Goal: Use online tool/utility: Utilize a website feature to perform a specific function

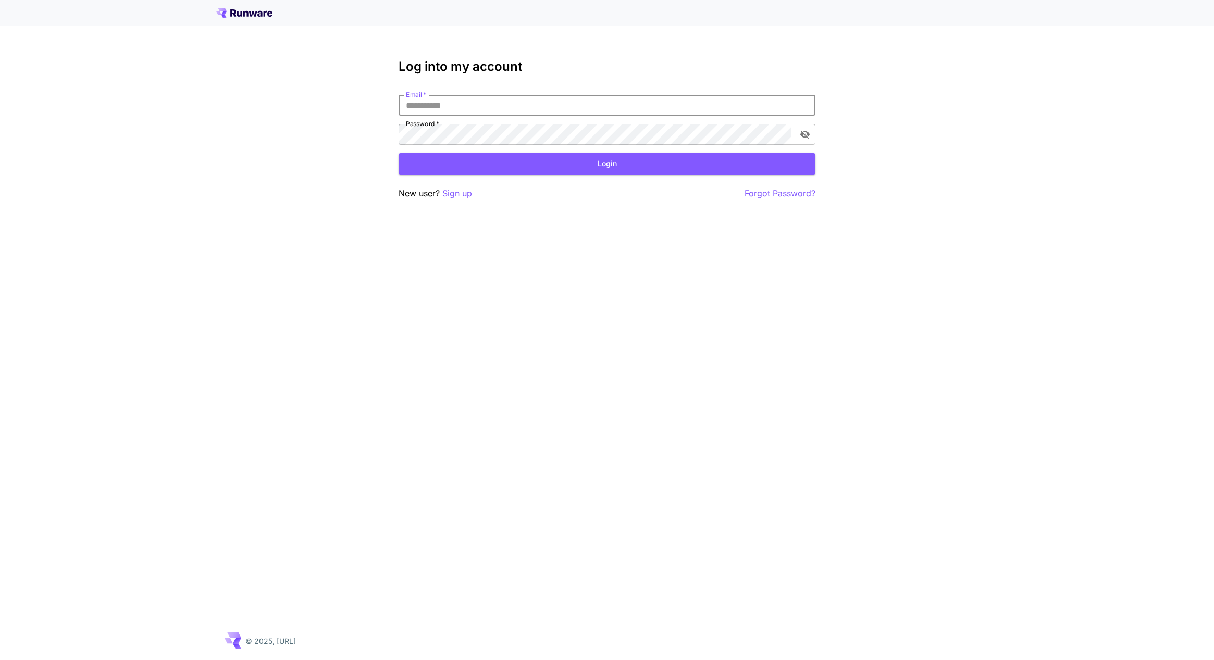
type input "**********"
click at [583, 167] on button "Login" at bounding box center [607, 163] width 417 height 21
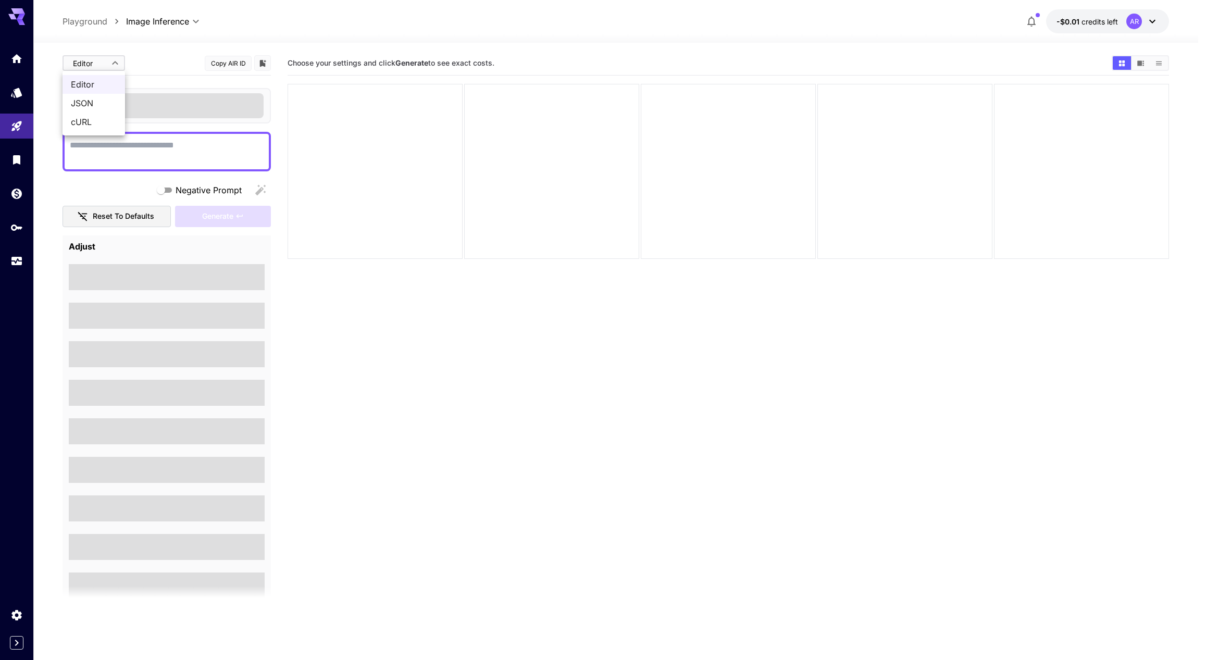
click at [80, 64] on body "**********" at bounding box center [603, 371] width 1206 height 742
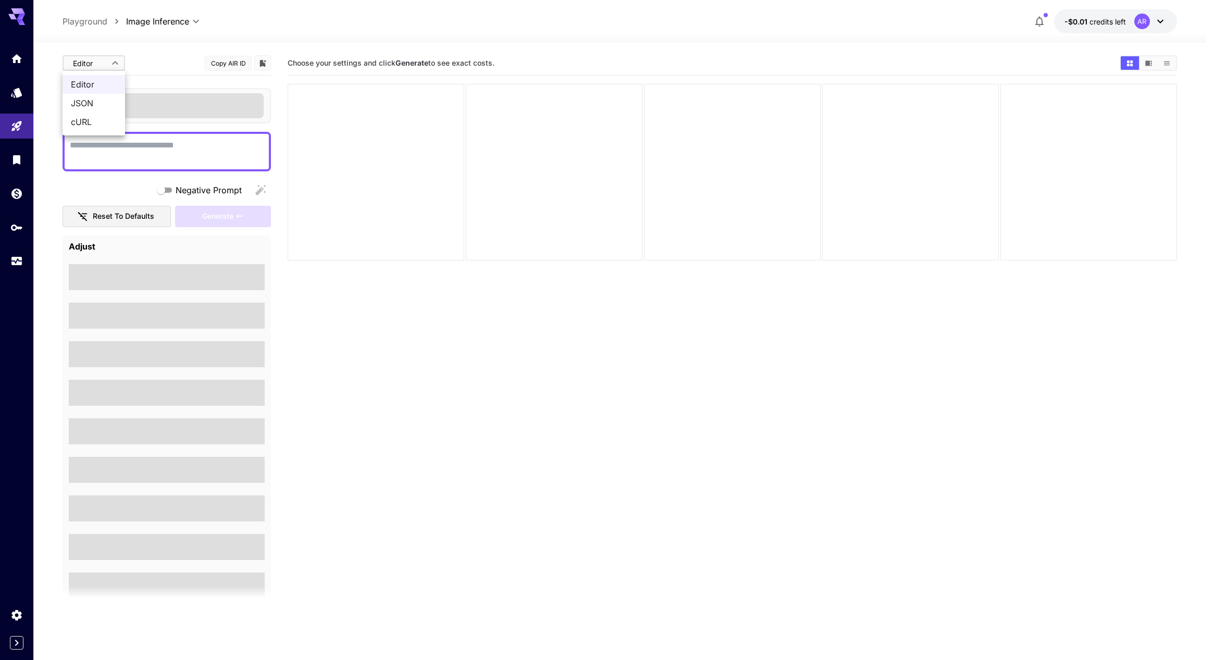
click at [13, 63] on div at bounding box center [607, 330] width 1214 height 660
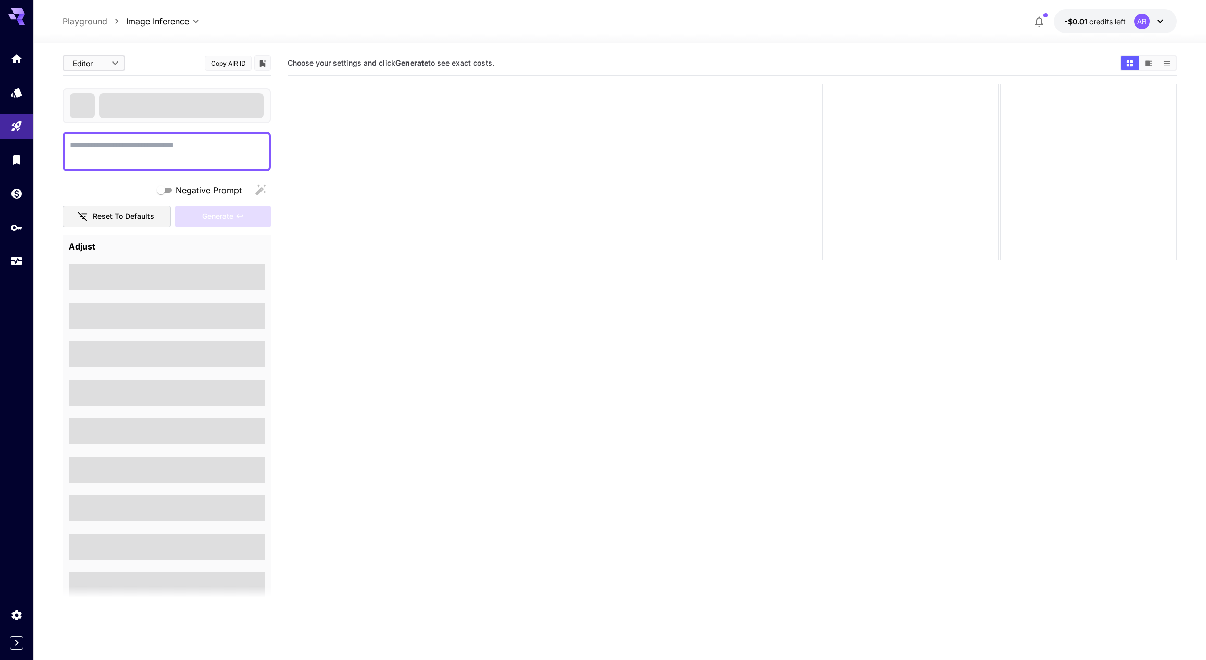
click at [22, 105] on div at bounding box center [16, 160] width 33 height 228
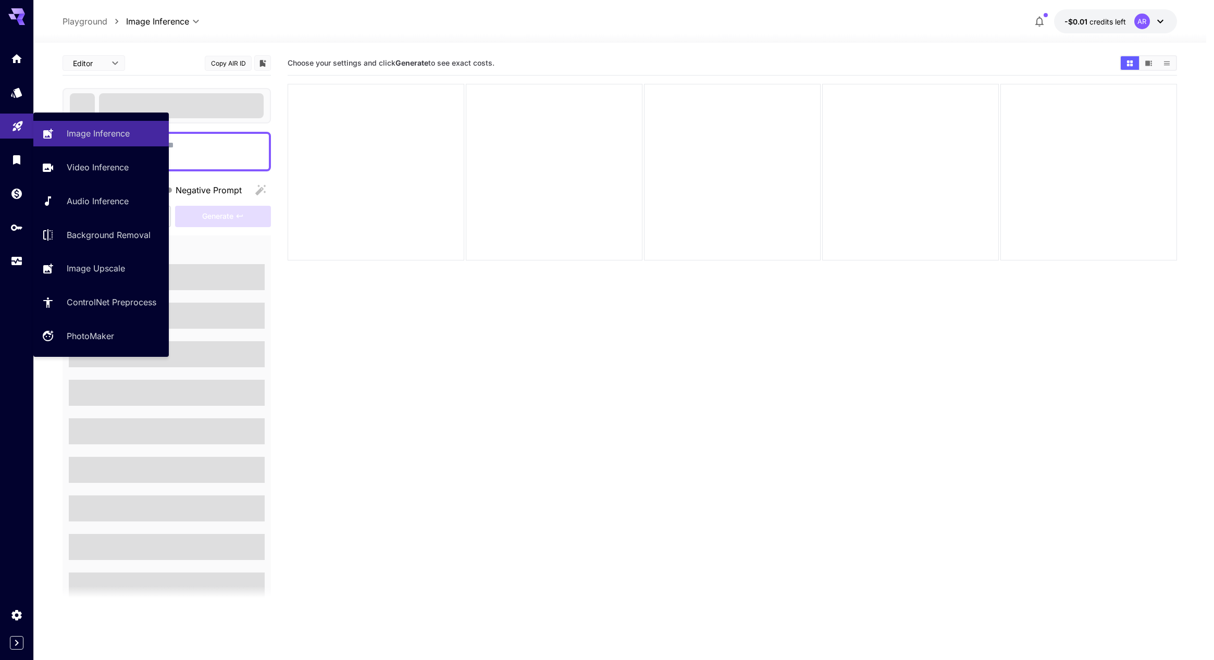
click at [22, 128] on icon "Playground" at bounding box center [17, 123] width 13 height 13
click at [92, 166] on p "Video Inference" at bounding box center [100, 167] width 62 height 13
type input "**********"
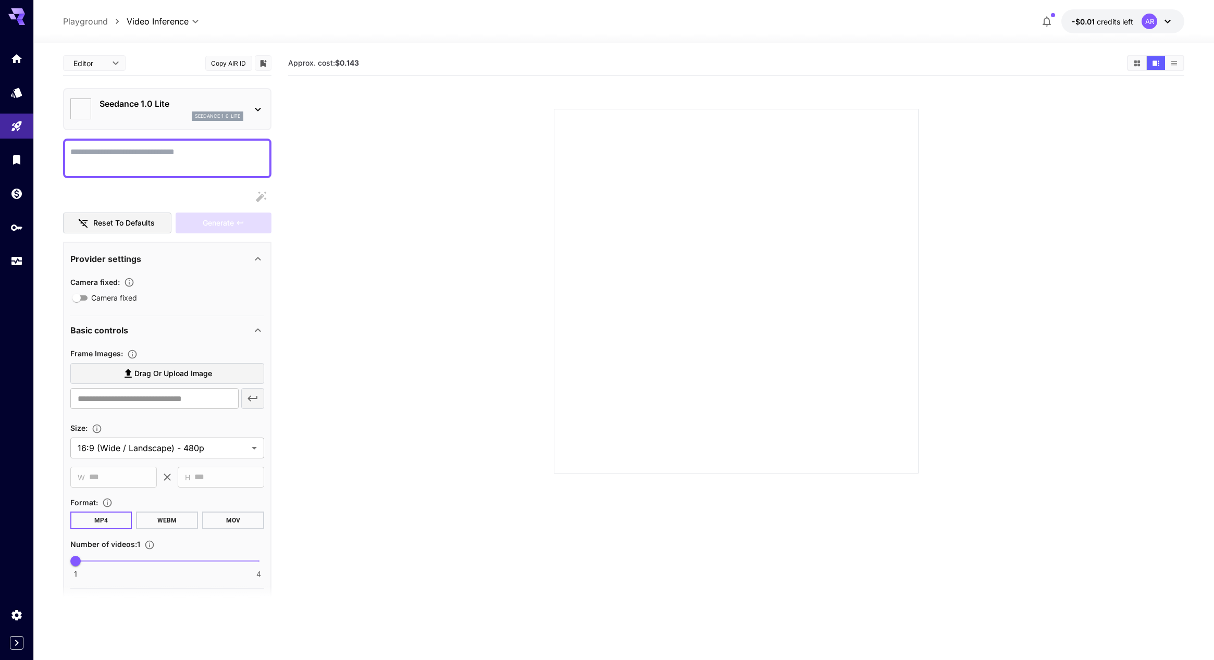
type input "*"
type input "**"
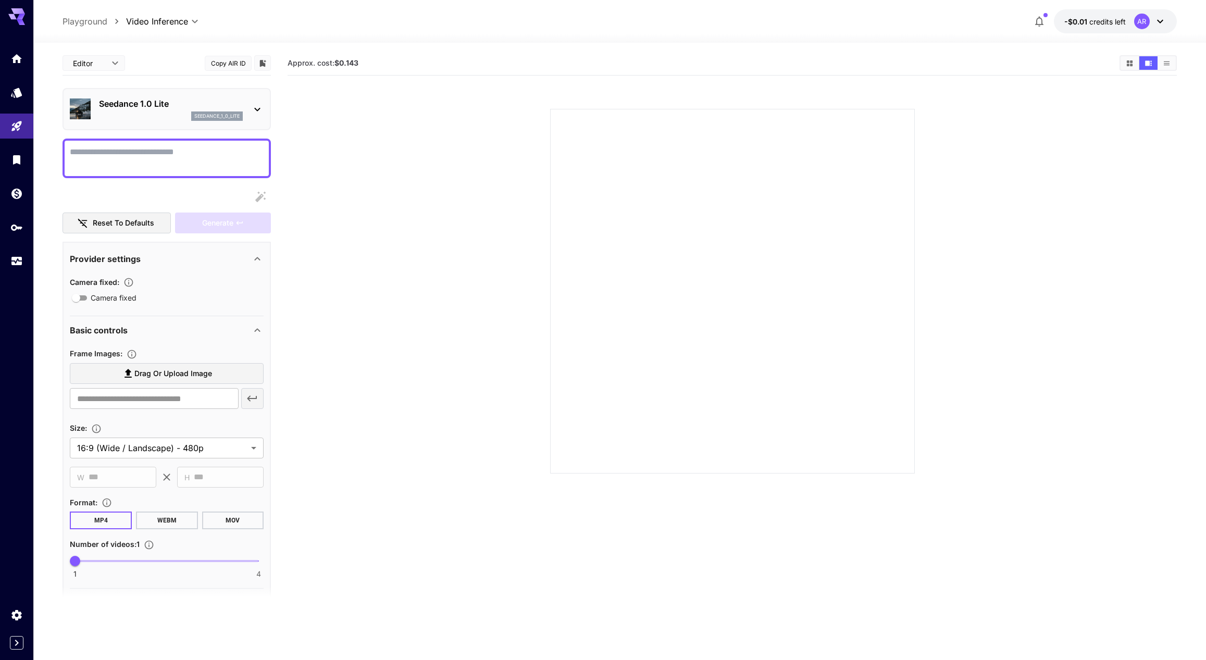
click at [77, 110] on img at bounding box center [80, 108] width 21 height 21
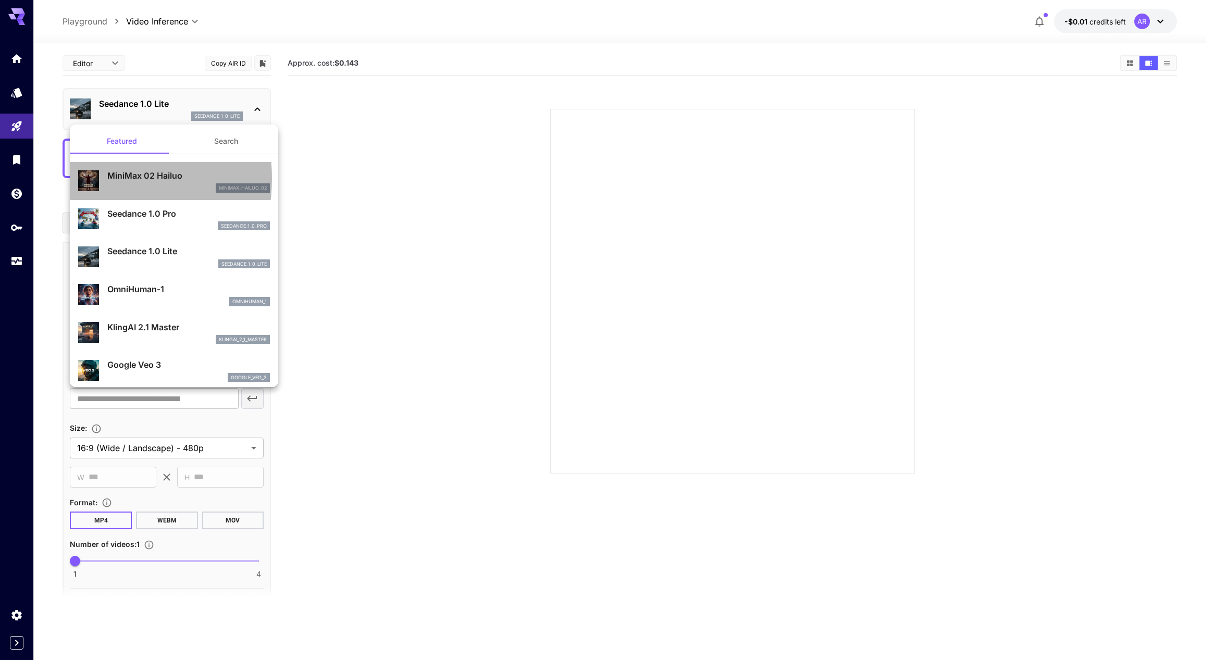
click at [86, 179] on img at bounding box center [88, 180] width 21 height 21
type input "**********"
type input "***"
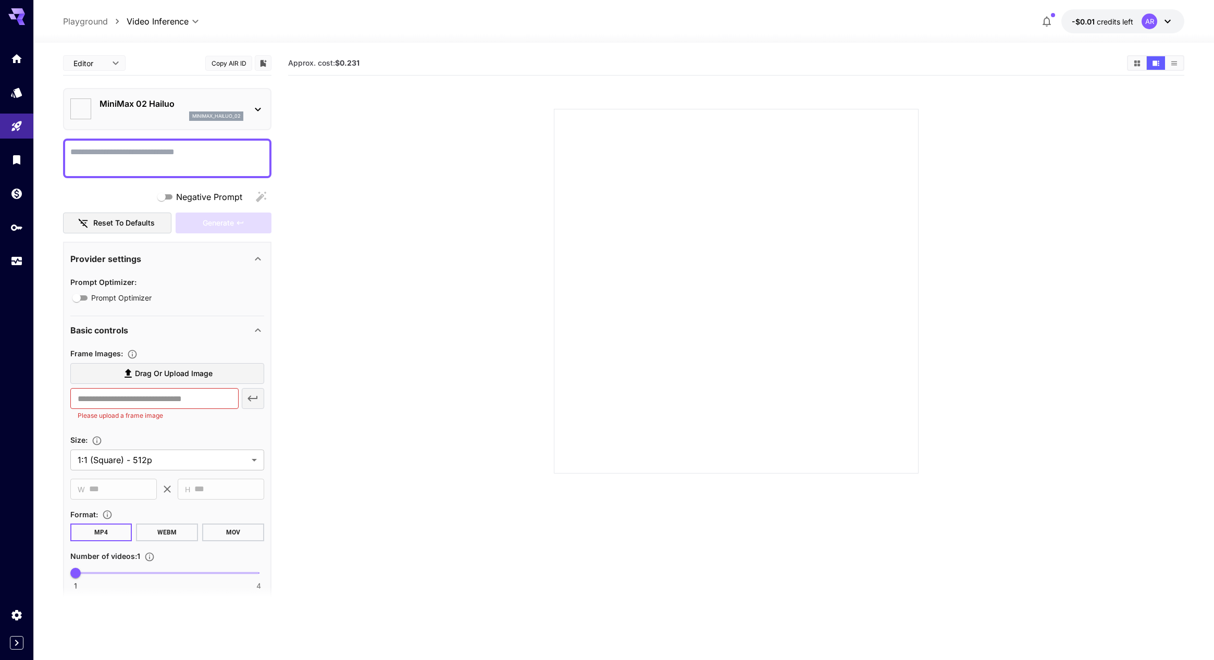
type input "*"
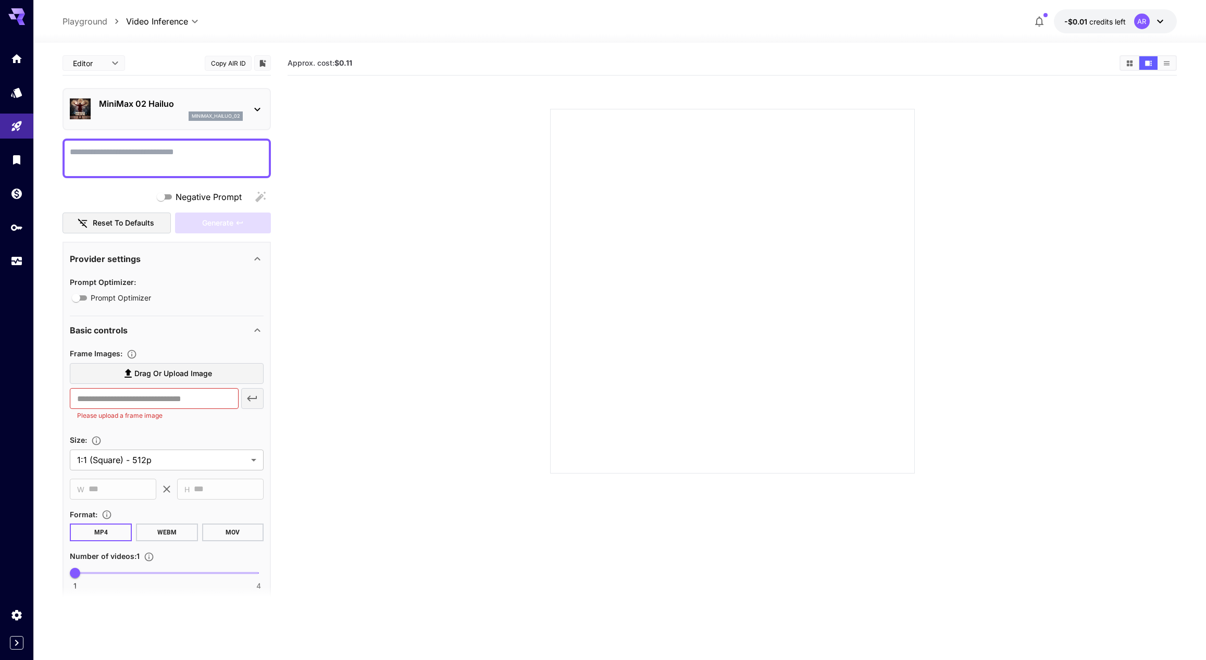
click at [624, 204] on div at bounding box center [732, 291] width 365 height 365
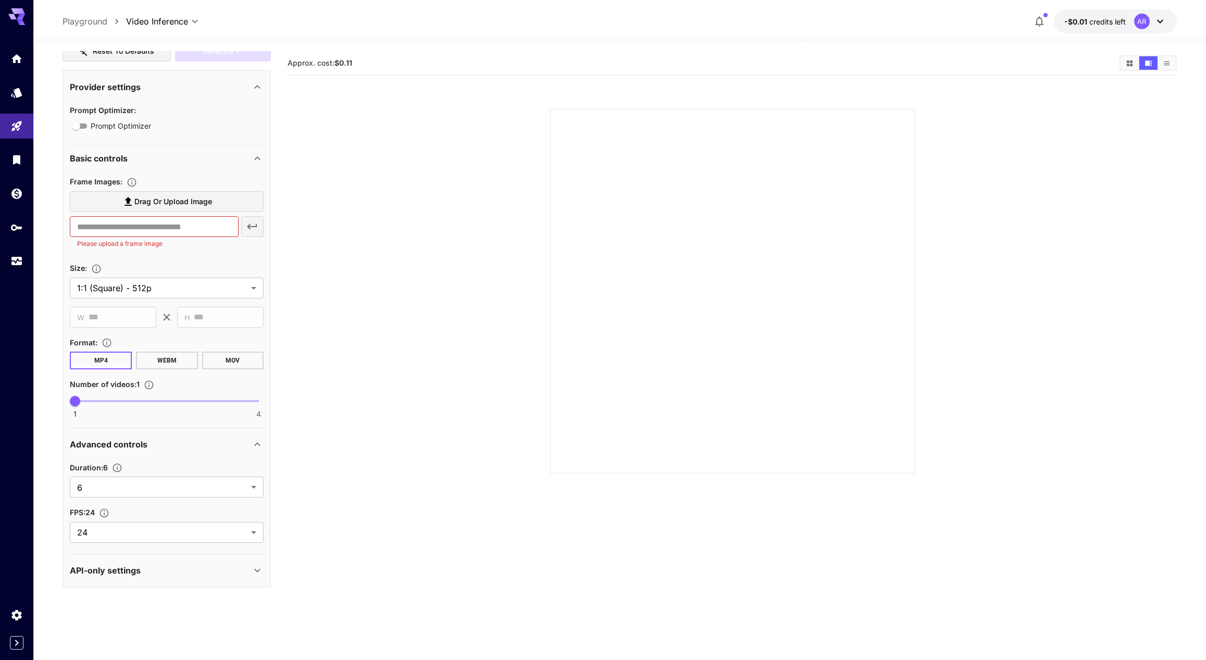
scroll to position [77, 0]
click at [159, 222] on input "text" at bounding box center [154, 225] width 168 height 21
click at [129, 201] on icon at bounding box center [128, 200] width 7 height 9
click at [0, 0] on input "Drag or upload image" at bounding box center [0, 0] width 0 height 0
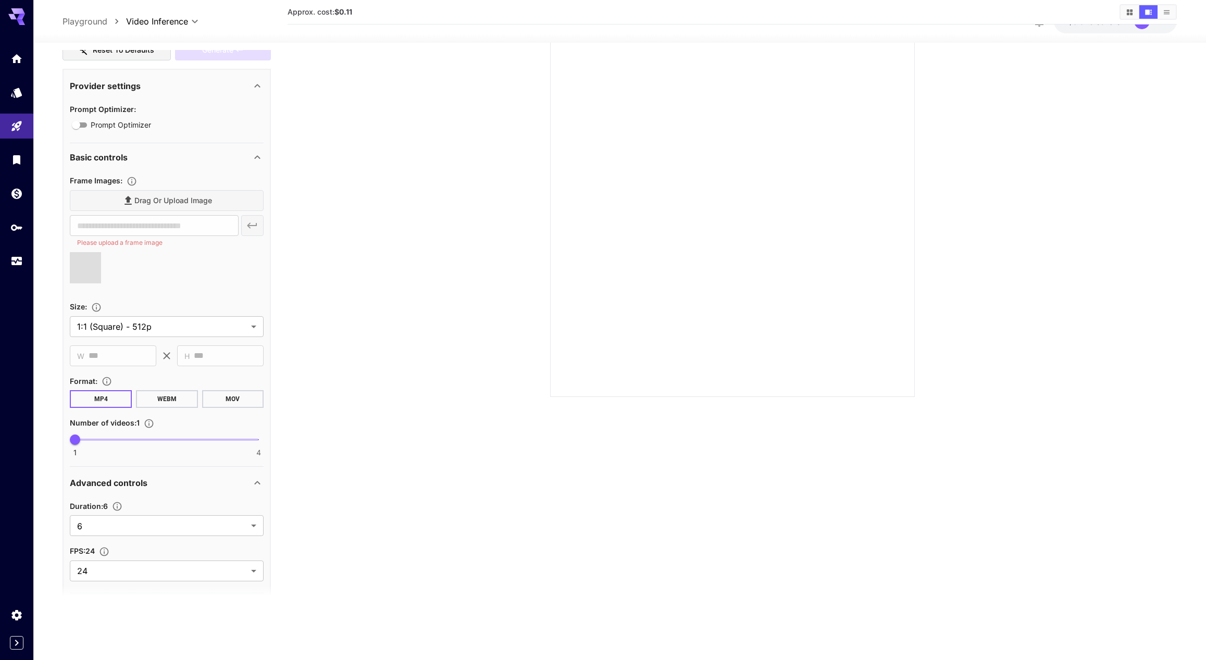
type input "**********"
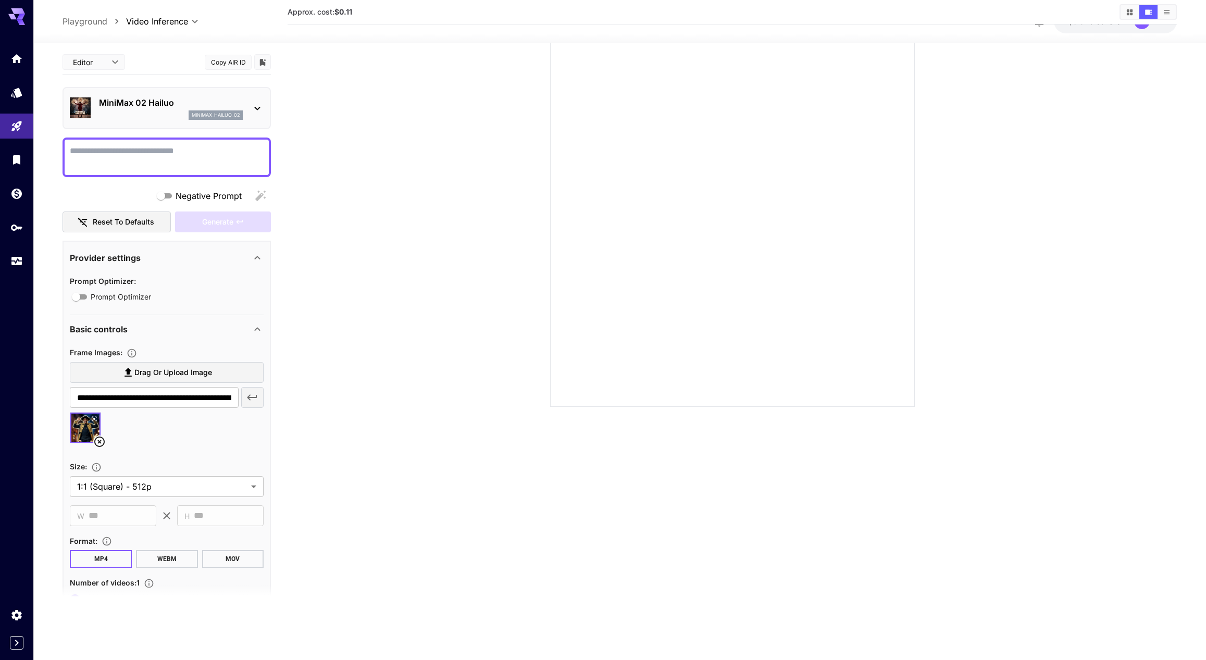
scroll to position [0, 0]
click at [124, 154] on textarea "Negative Prompt" at bounding box center [167, 158] width 194 height 25
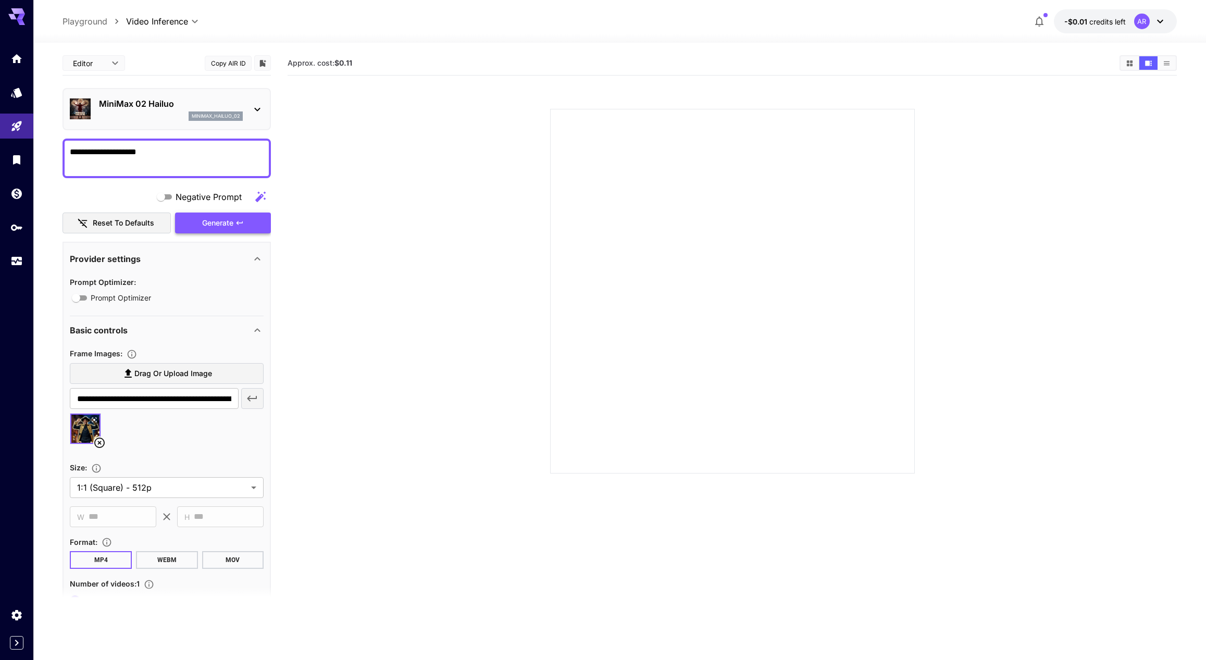
type textarea "**********"
click at [187, 219] on div "Generating" at bounding box center [223, 223] width 96 height 21
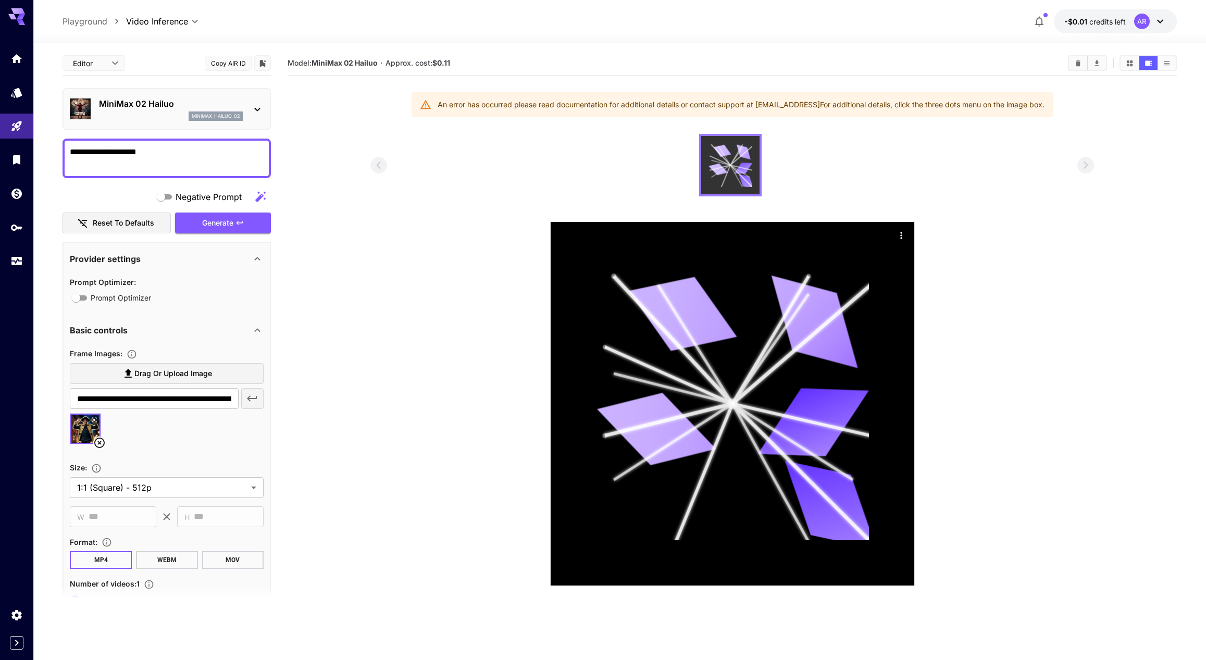
click at [738, 151] on icon at bounding box center [731, 165] width 44 height 44
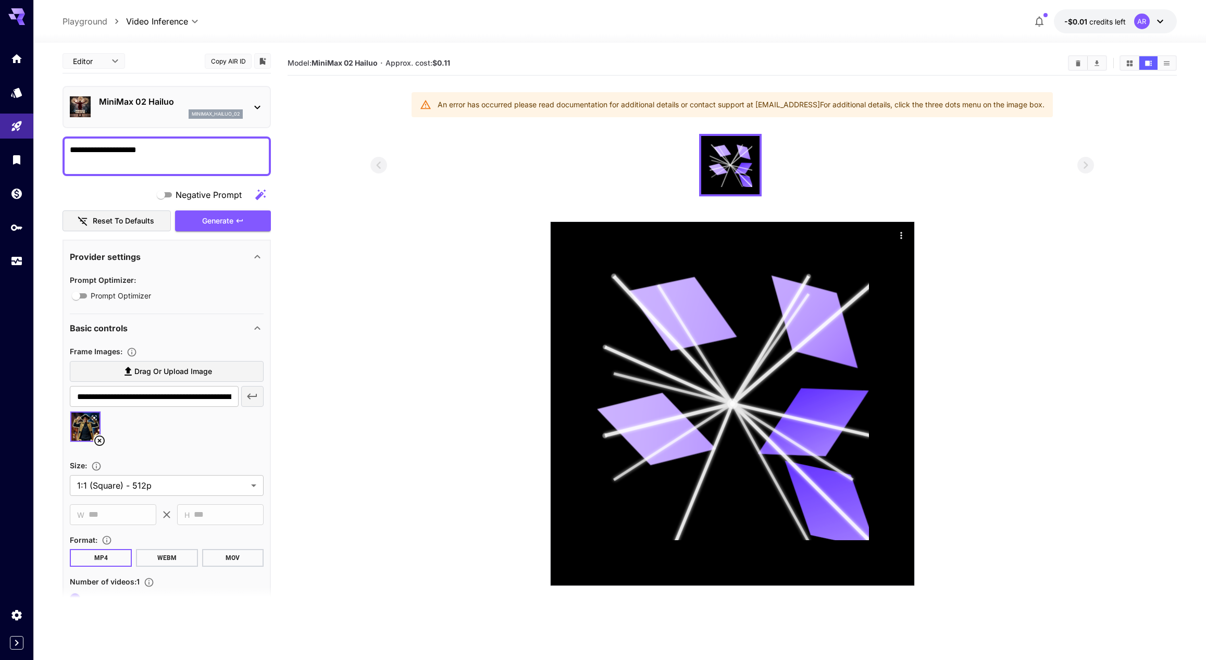
click at [98, 439] on icon at bounding box center [99, 441] width 13 height 13
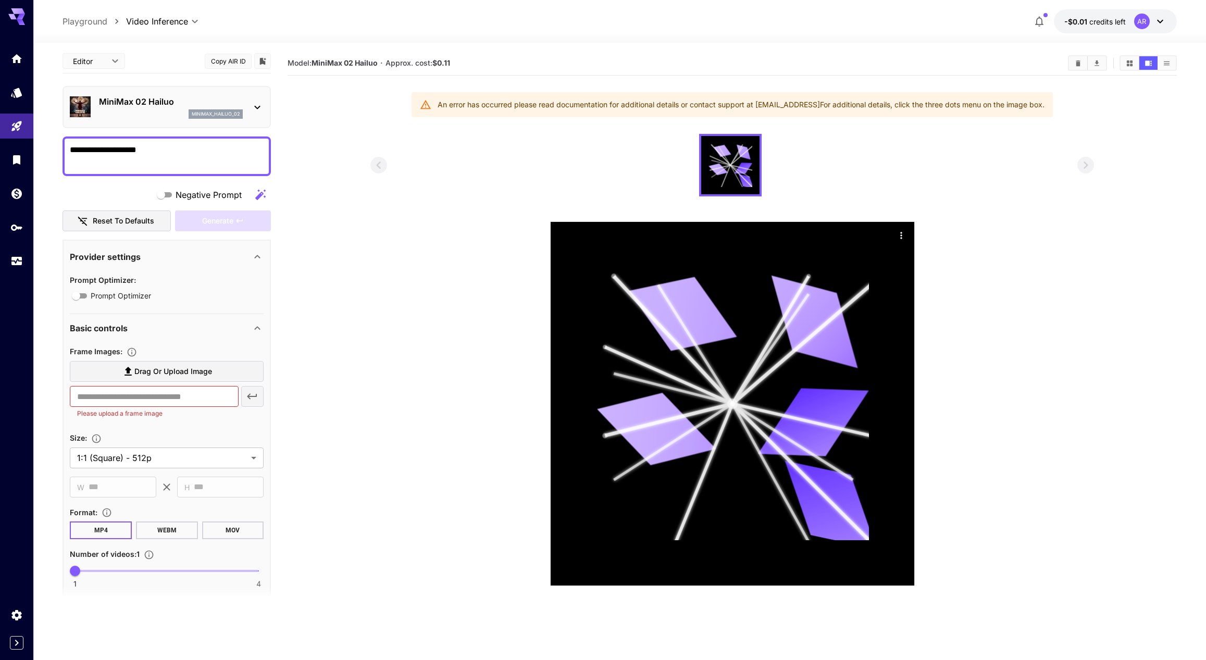
click at [139, 372] on span "Drag or upload image" at bounding box center [173, 371] width 78 height 13
click at [0, 0] on input "Drag or upload image" at bounding box center [0, 0] width 0 height 0
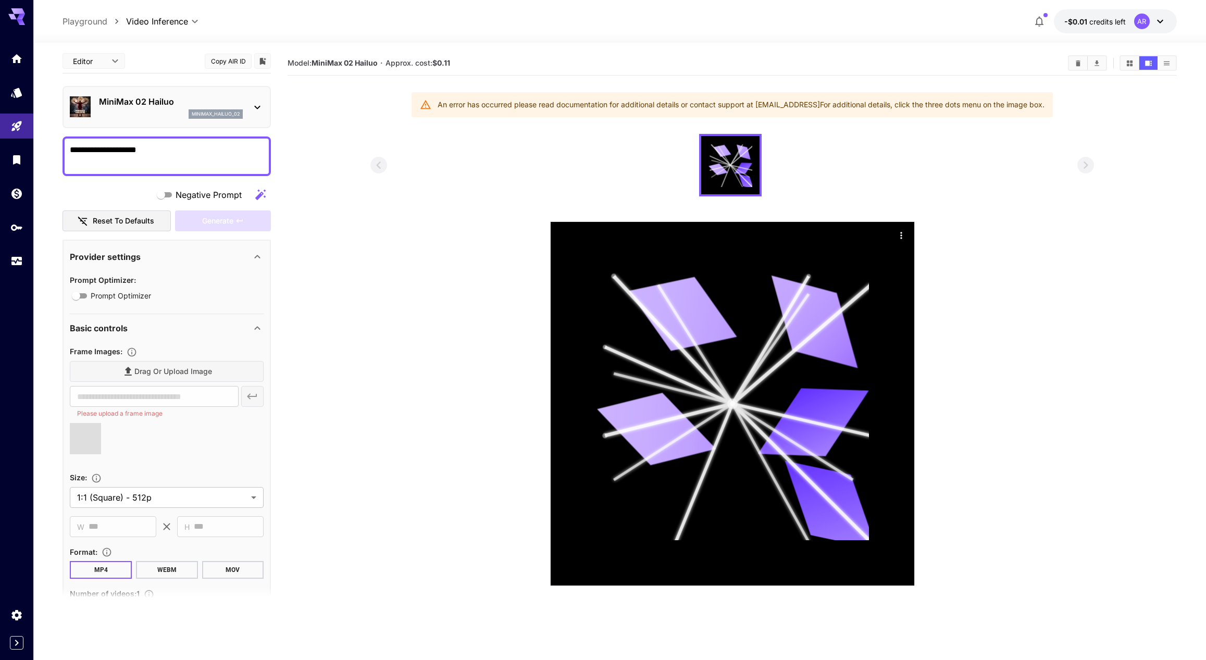
type input "**********"
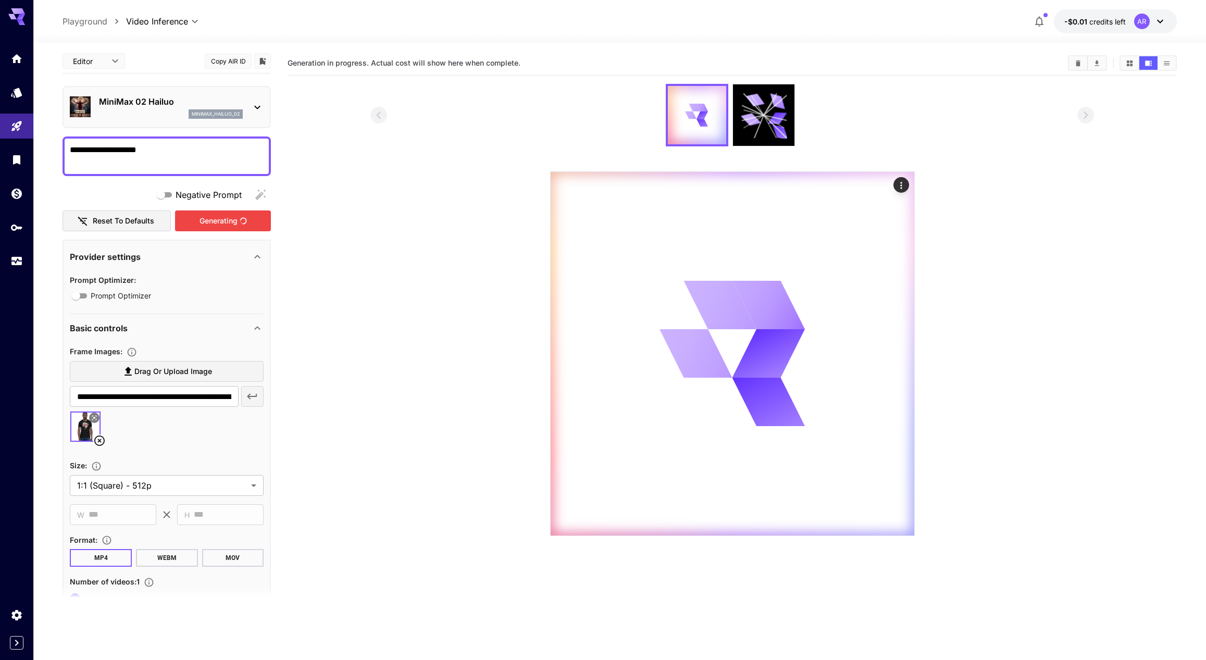
click at [246, 220] on div "Generating" at bounding box center [223, 220] width 96 height 21
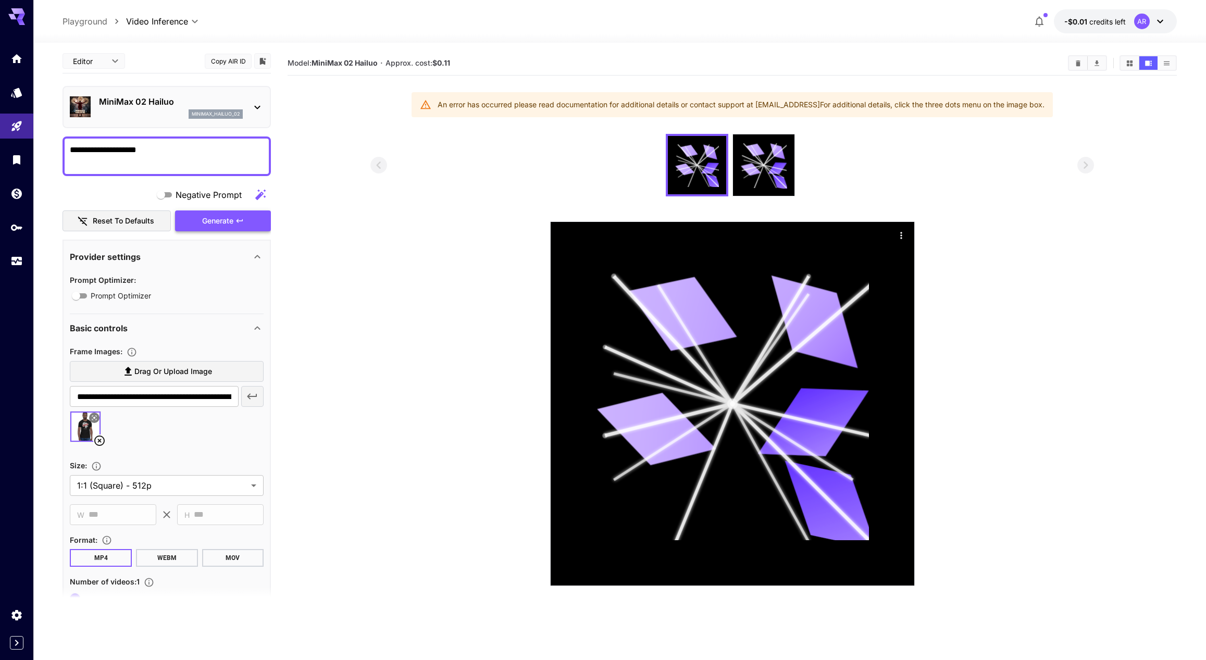
click at [206, 216] on div "Generate" at bounding box center [223, 220] width 96 height 21
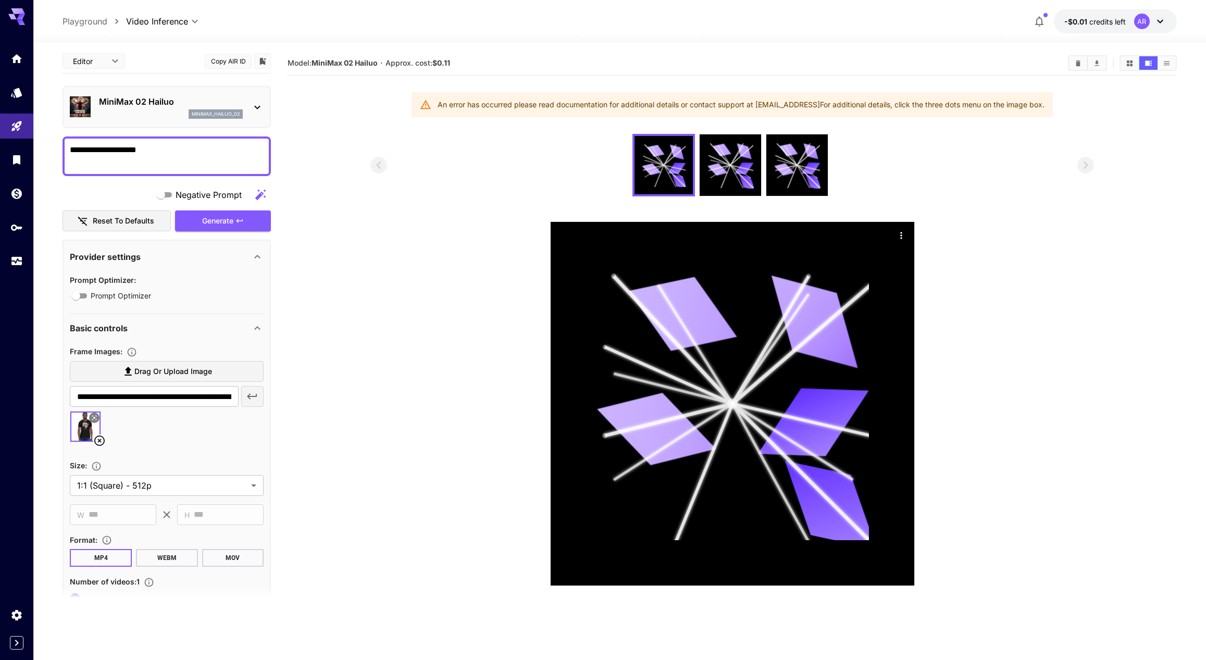
click at [178, 194] on span "Negative Prompt" at bounding box center [209, 195] width 66 height 13
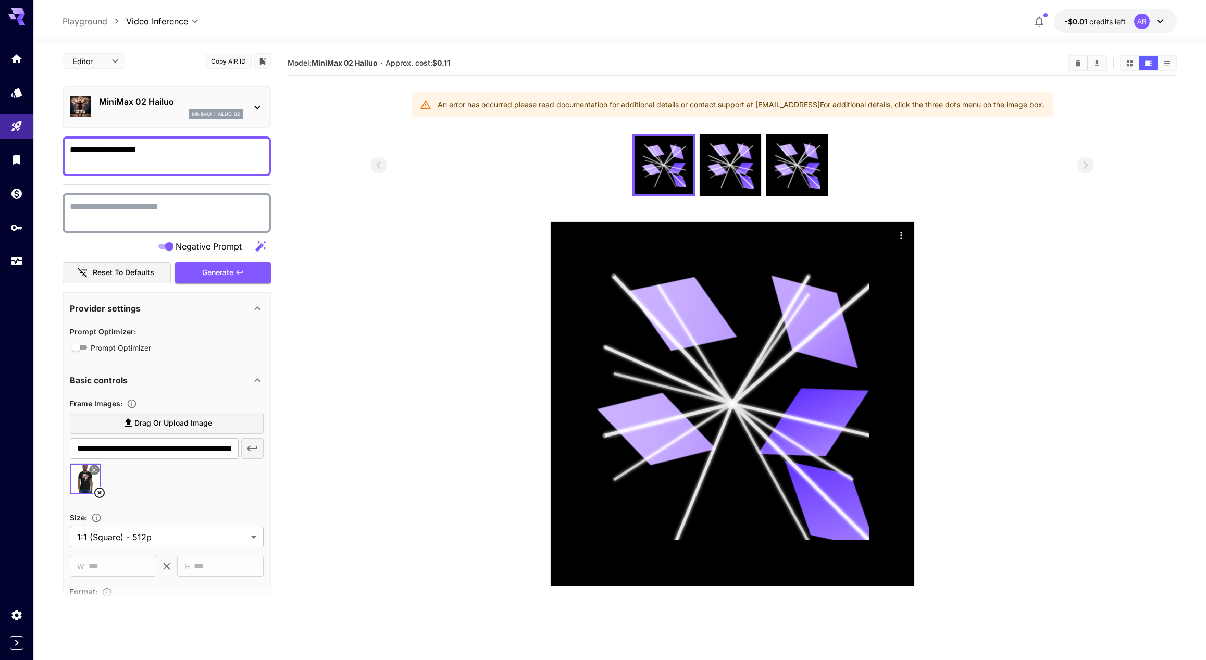
click at [130, 209] on textarea "Negative Prompt" at bounding box center [167, 213] width 194 height 25
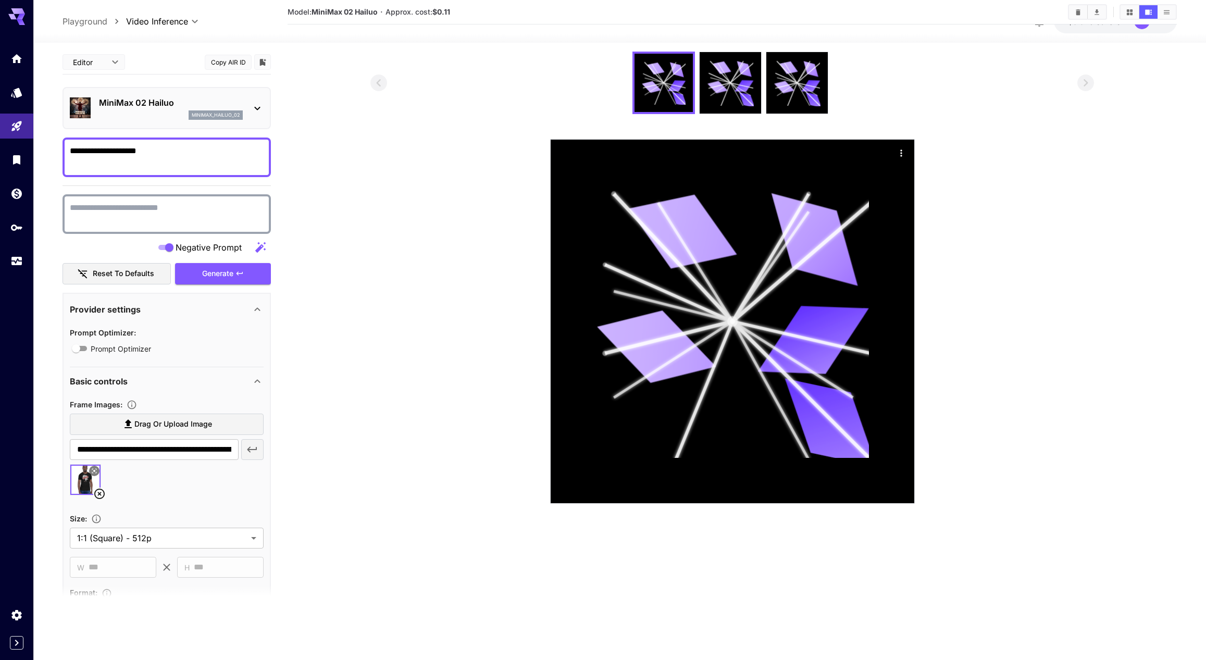
scroll to position [0, 0]
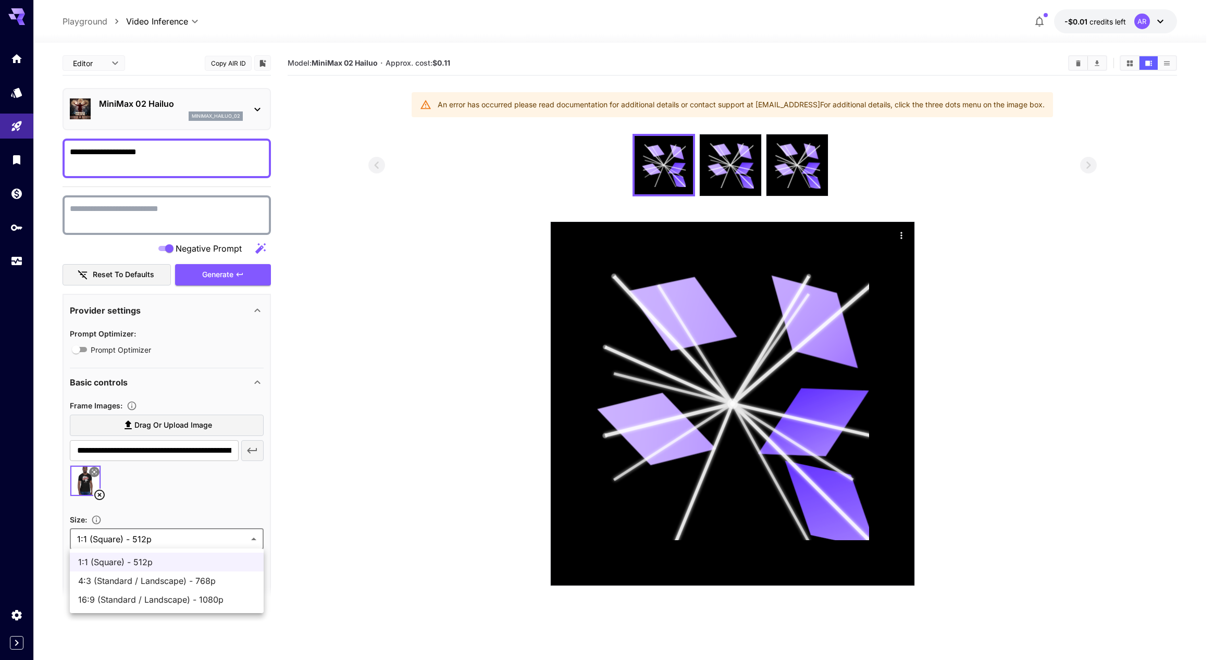
click at [180, 537] on body "**********" at bounding box center [607, 371] width 1214 height 742
click at [203, 357] on div at bounding box center [607, 330] width 1214 height 660
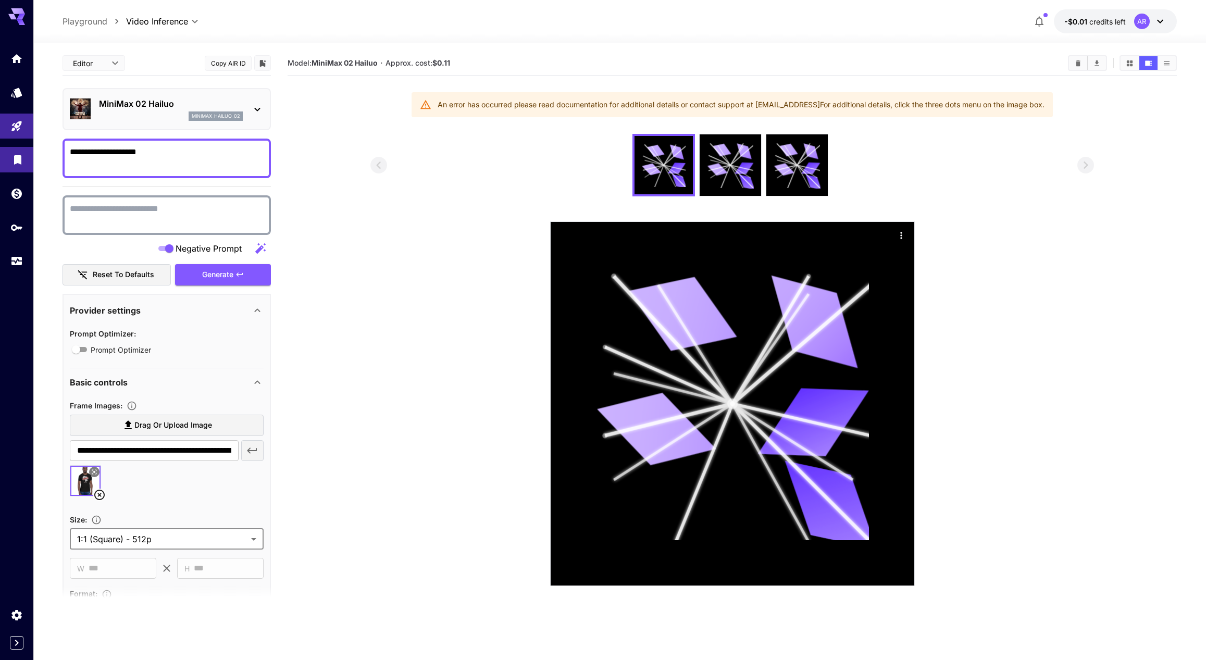
click at [15, 152] on icon "Library" at bounding box center [17, 158] width 13 height 13
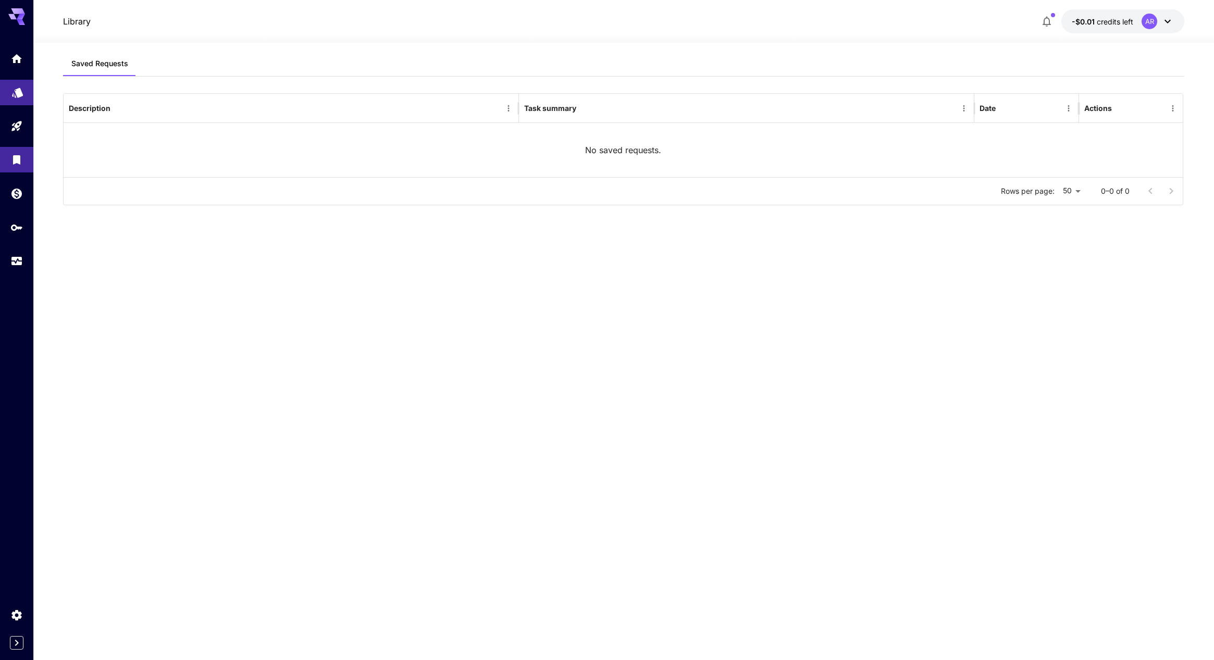
click at [17, 96] on icon "Models" at bounding box center [17, 91] width 13 height 13
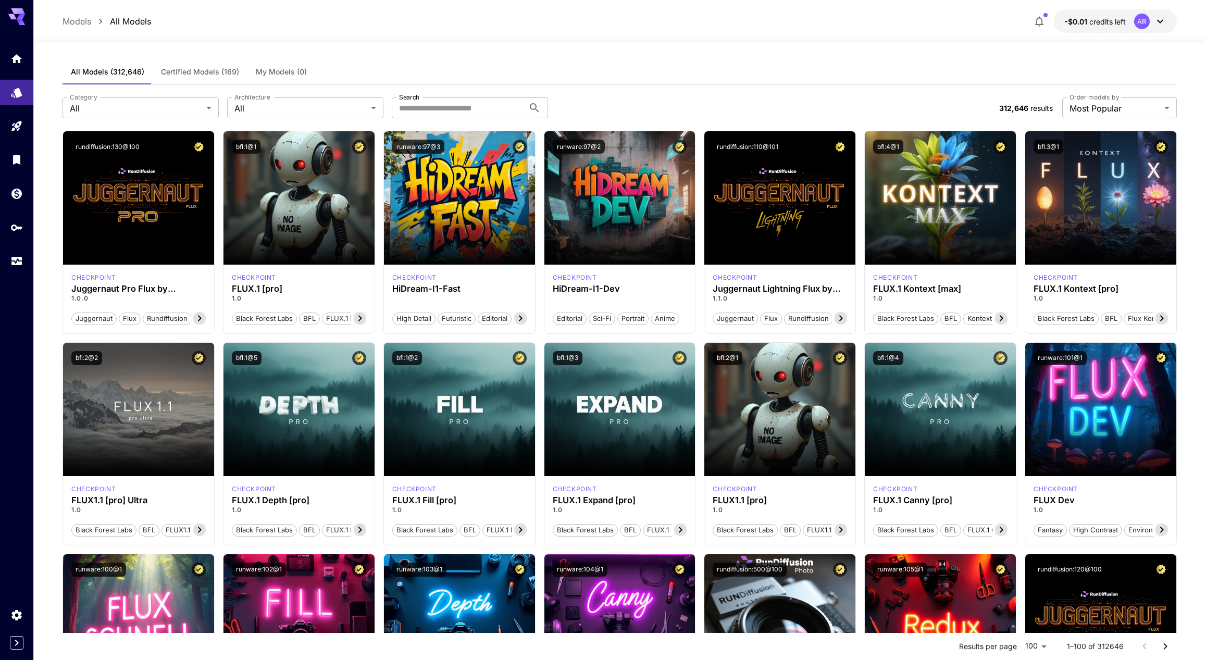
click at [210, 73] on span "Certified Models (169)" at bounding box center [200, 71] width 78 height 9
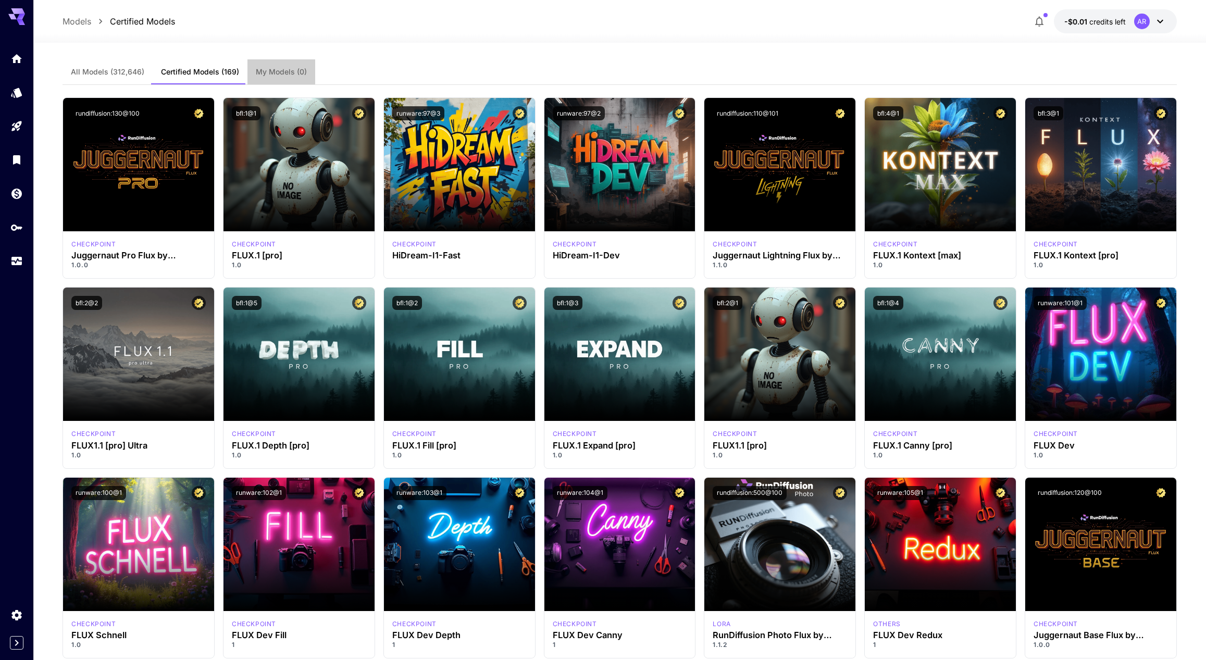
click at [281, 72] on span "My Models (0)" at bounding box center [281, 71] width 51 height 9
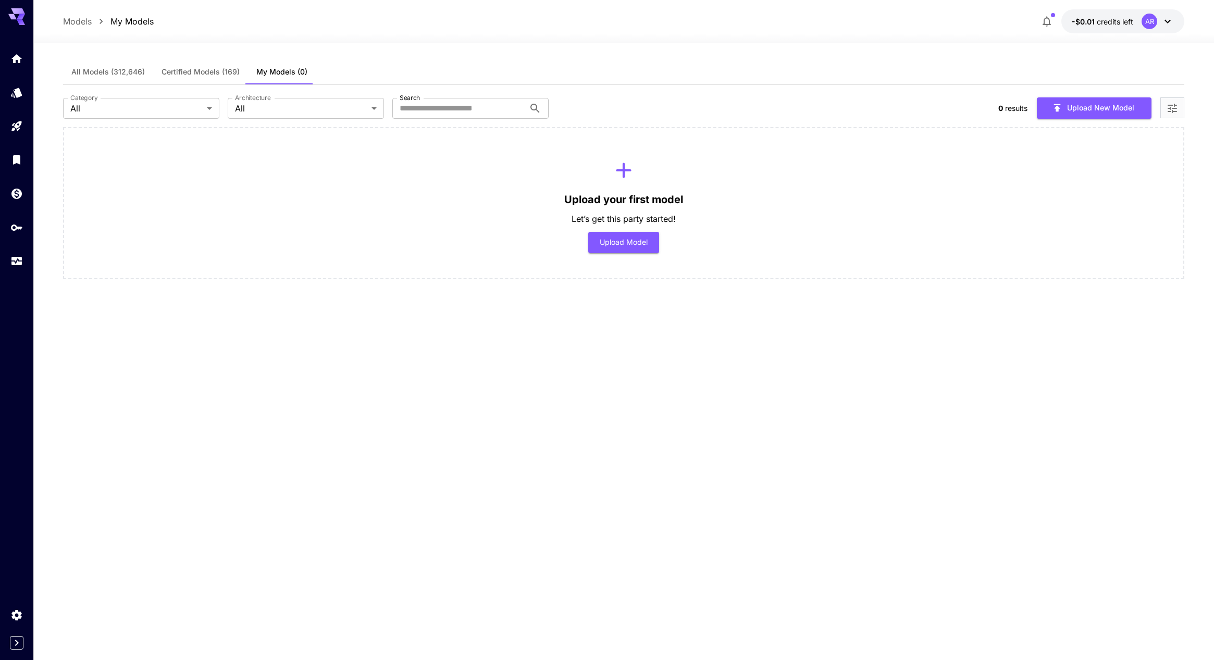
click at [218, 72] on span "Certified Models (169)" at bounding box center [201, 71] width 78 height 9
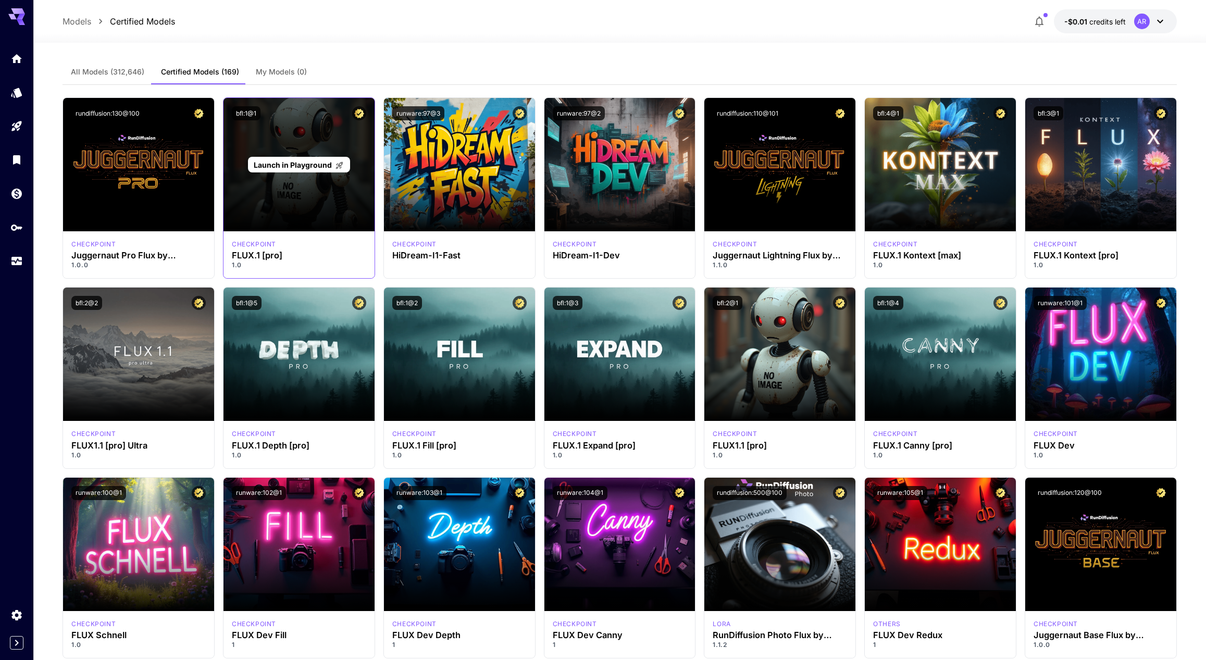
click at [315, 133] on div "Launch in Playground" at bounding box center [299, 164] width 151 height 133
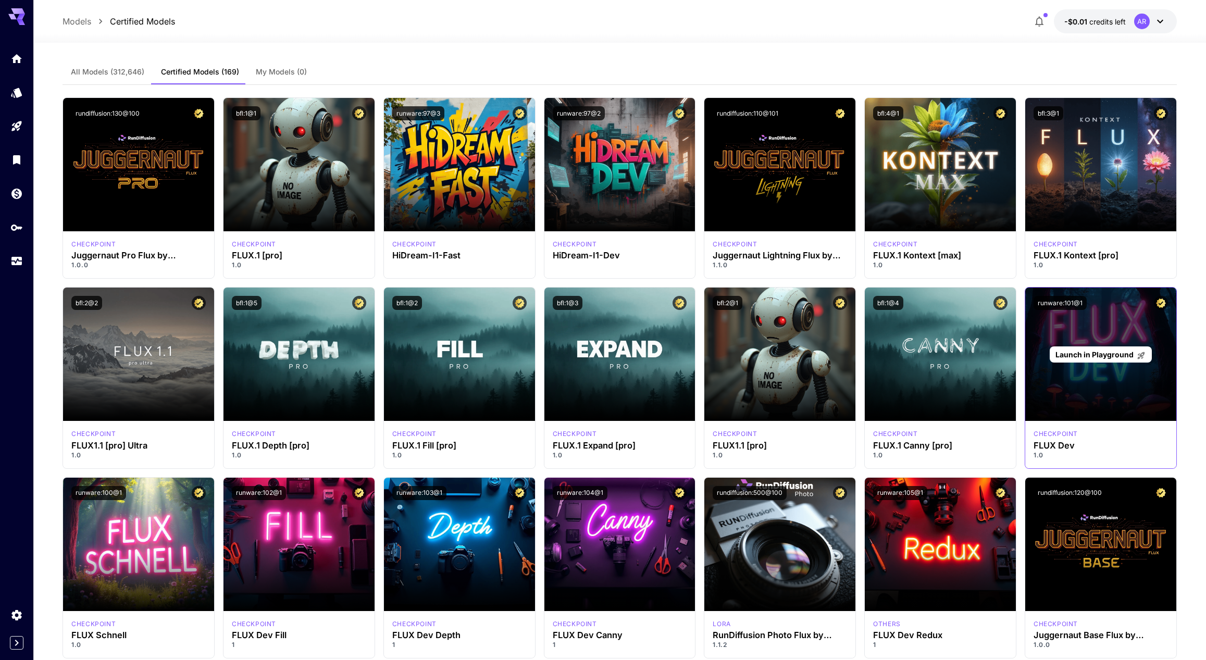
drag, startPoint x: 1131, startPoint y: 345, endPoint x: 1119, endPoint y: 340, distance: 13.1
click at [1130, 344] on div "Launch in Playground" at bounding box center [1100, 354] width 151 height 133
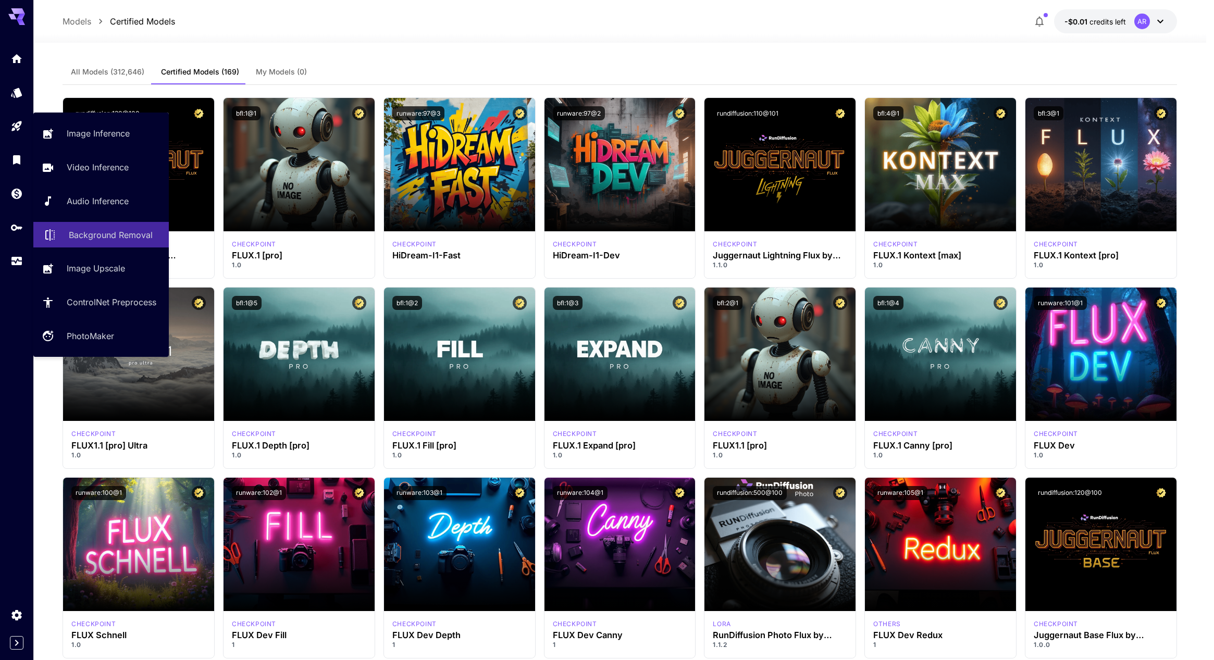
click at [117, 234] on p "Background Removal" at bounding box center [111, 235] width 84 height 13
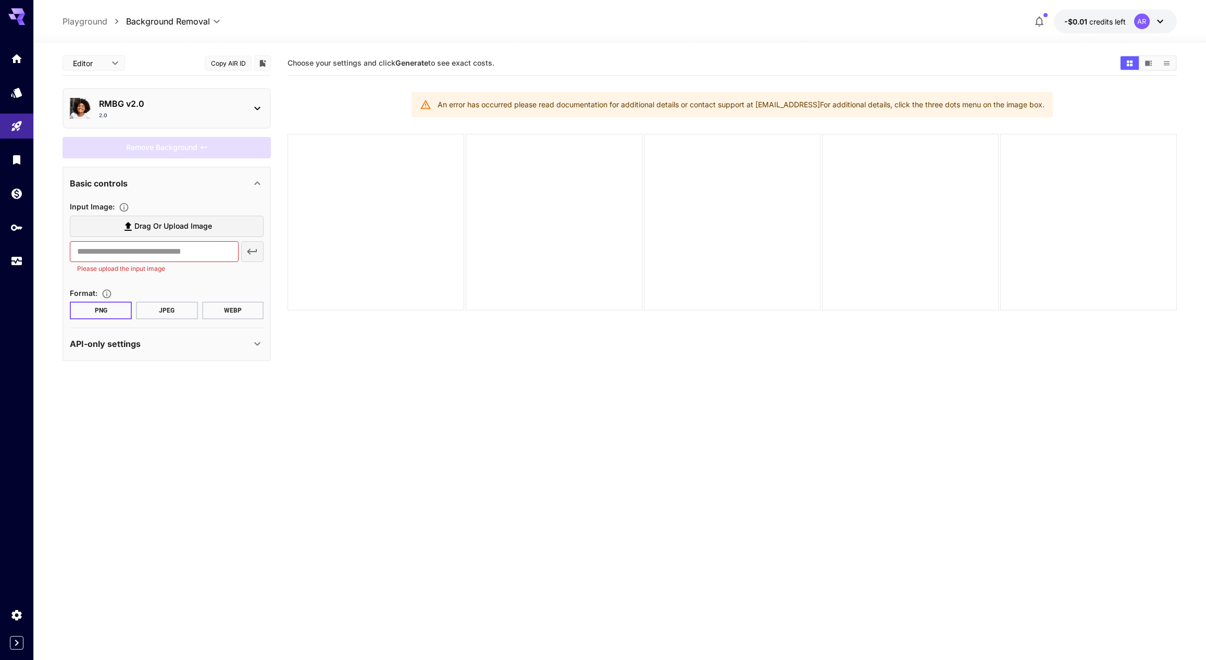
click at [153, 116] on div "2.0" at bounding box center [171, 115] width 144 height 8
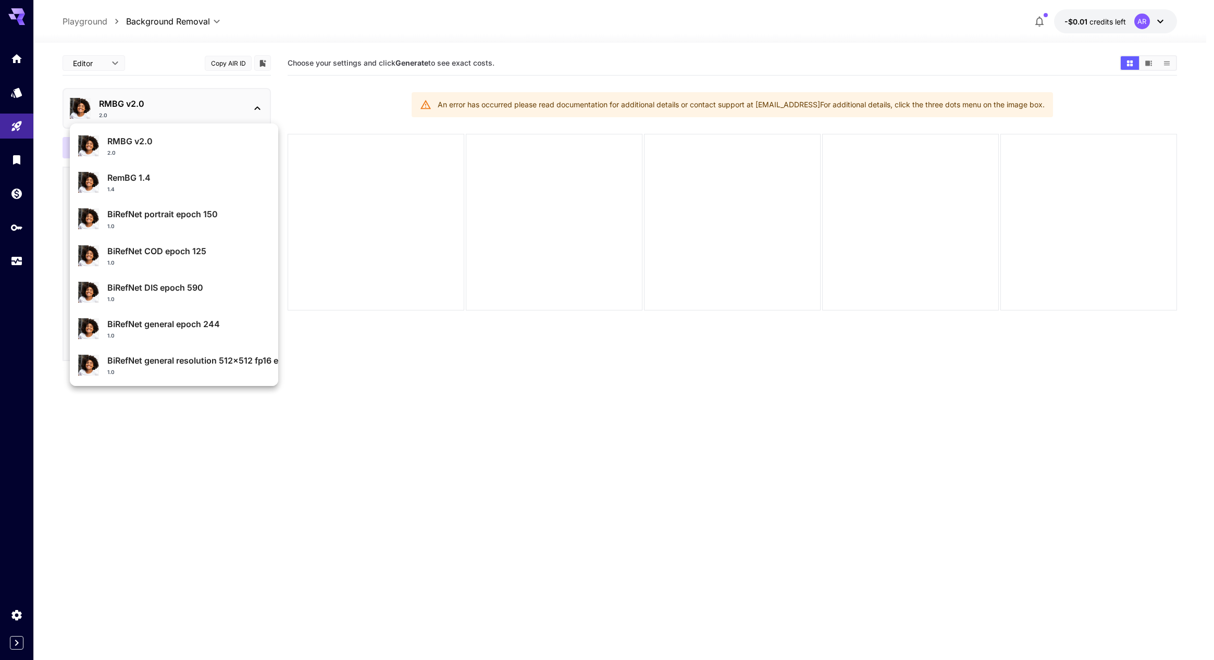
click at [336, 153] on div at bounding box center [607, 330] width 1214 height 660
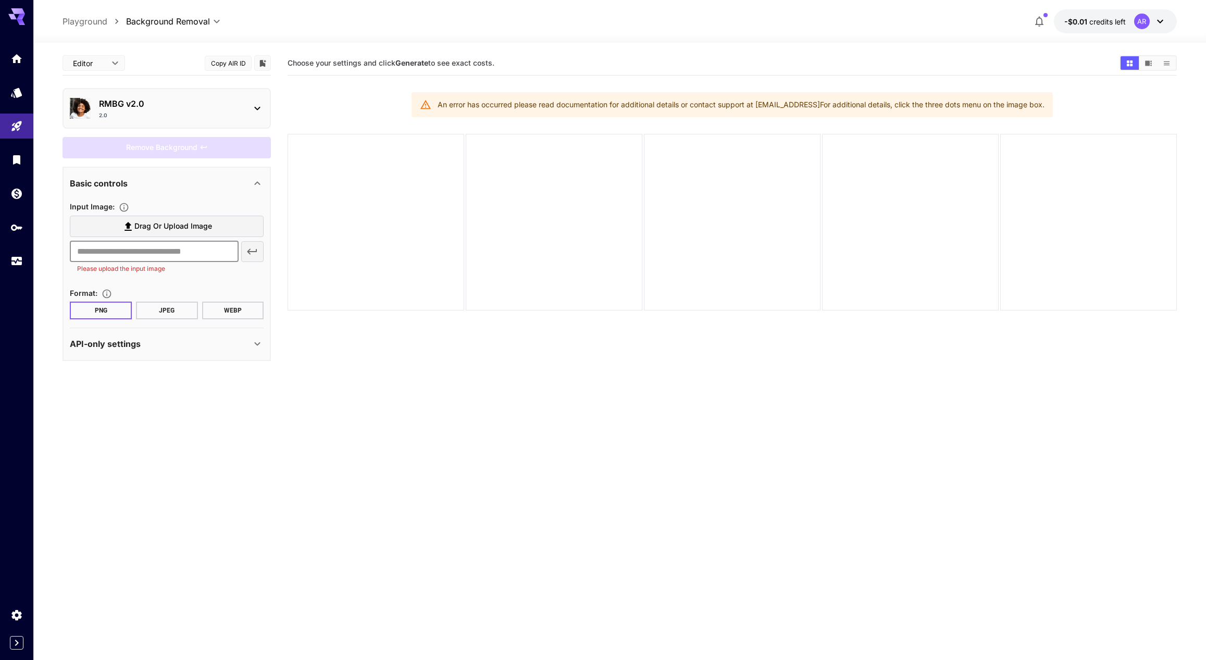
click at [190, 254] on input "text" at bounding box center [154, 251] width 168 height 21
click at [105, 247] on input "text" at bounding box center [154, 251] width 168 height 21
click at [137, 220] on span "Drag or upload image" at bounding box center [173, 226] width 78 height 13
click at [0, 0] on input "Drag or upload image" at bounding box center [0, 0] width 0 height 0
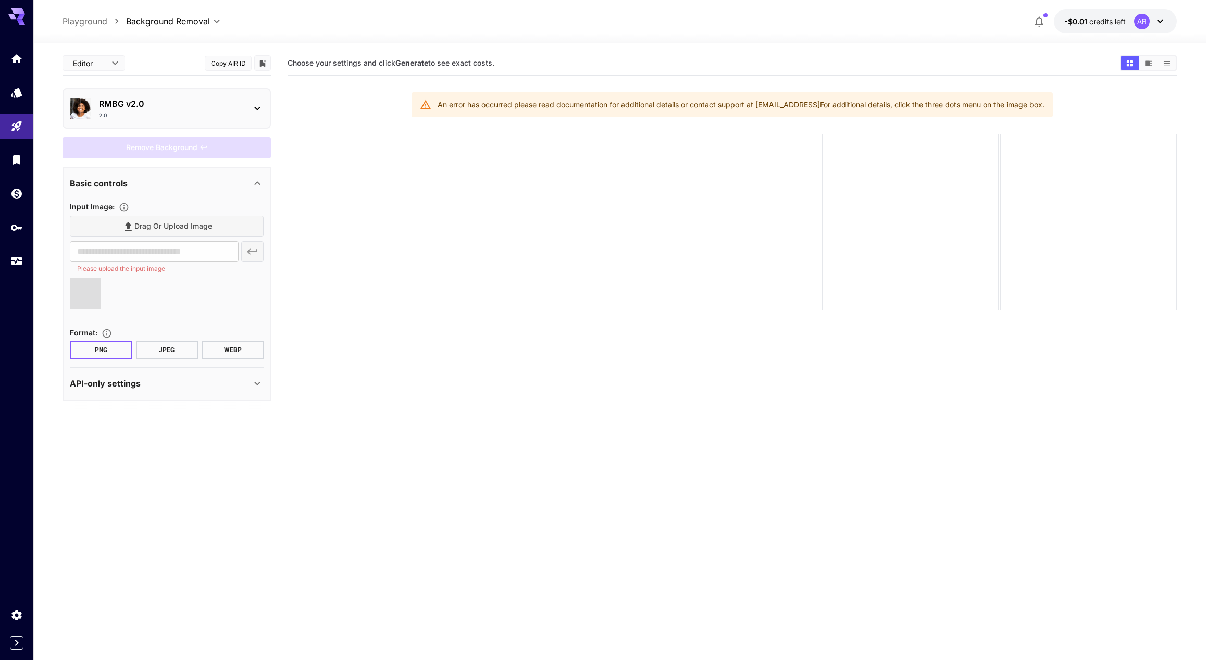
type input "**********"
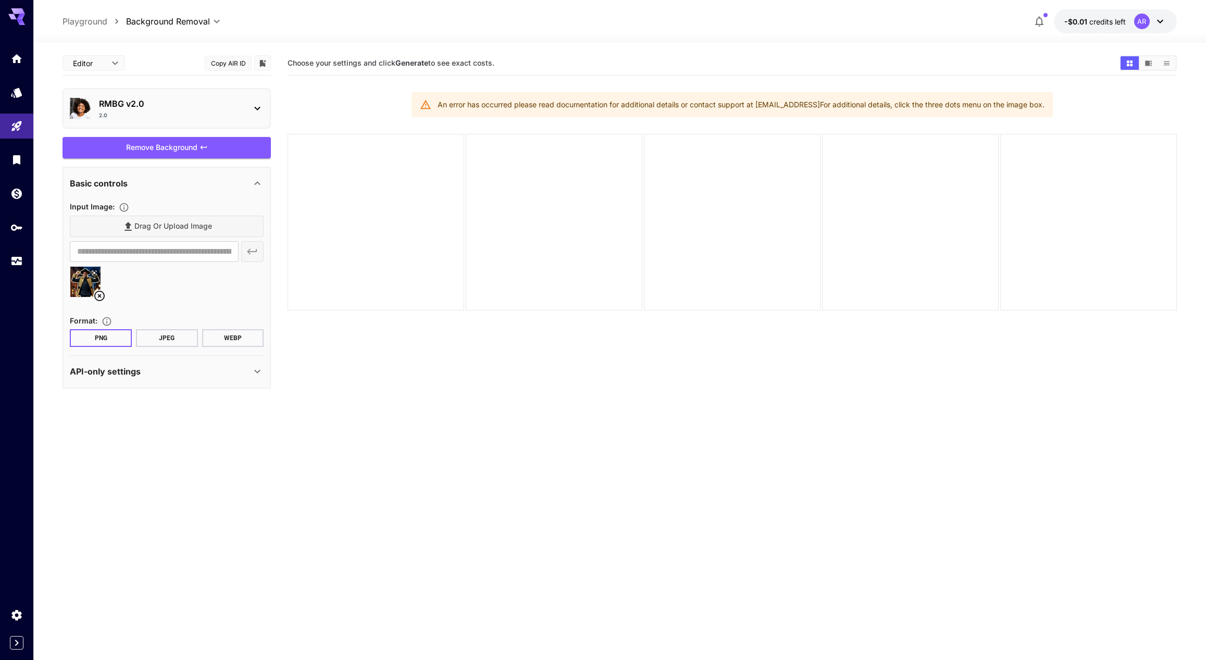
drag, startPoint x: 89, startPoint y: 273, endPoint x: 128, endPoint y: 101, distance: 176.7
click at [128, 101] on div "**********" at bounding box center [167, 220] width 208 height 338
click at [253, 373] on icon at bounding box center [257, 371] width 13 height 13
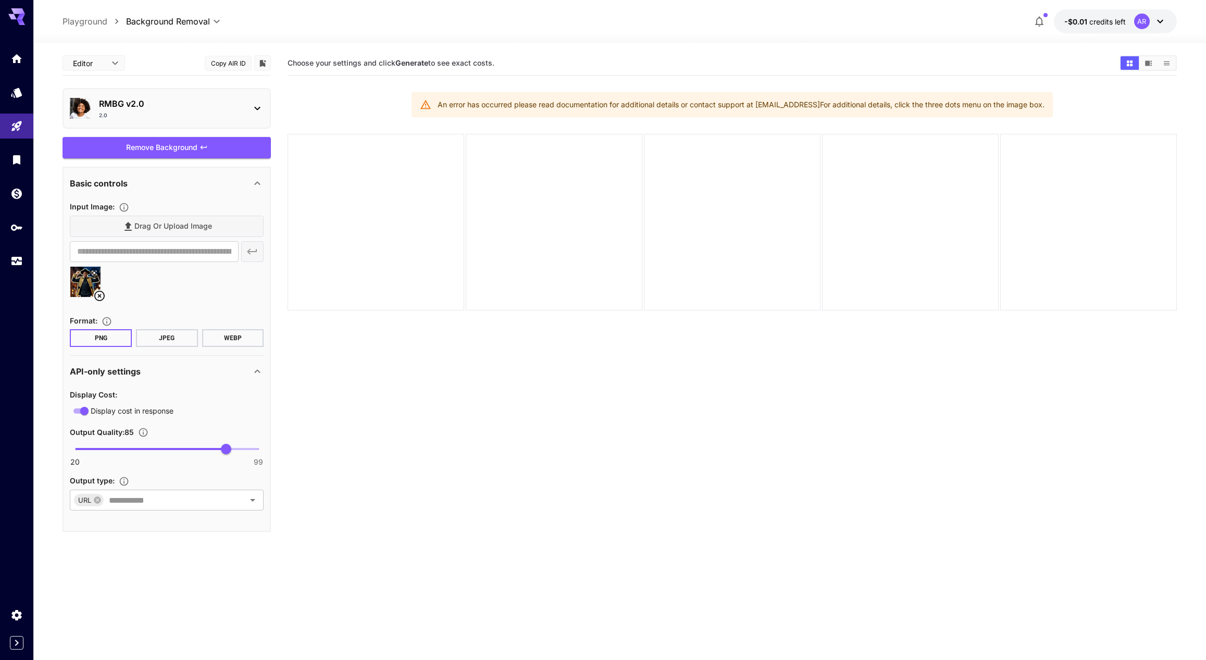
click at [254, 368] on icon at bounding box center [257, 371] width 13 height 13
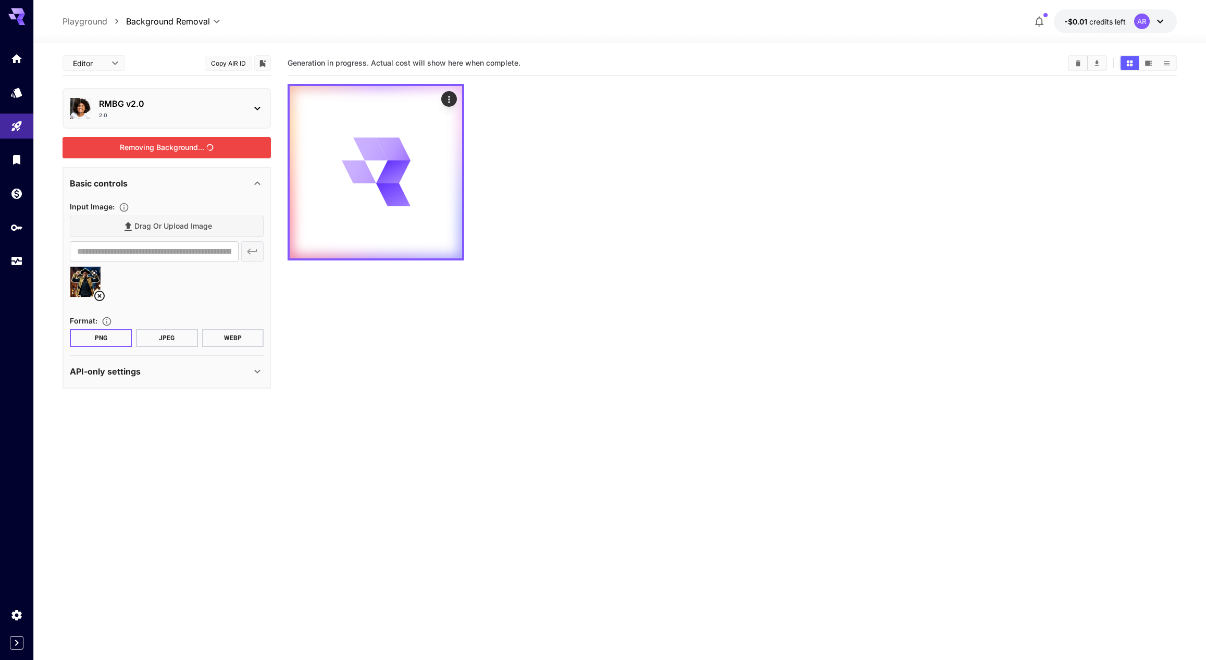
click at [221, 153] on div "Removing Background..." at bounding box center [167, 147] width 208 height 21
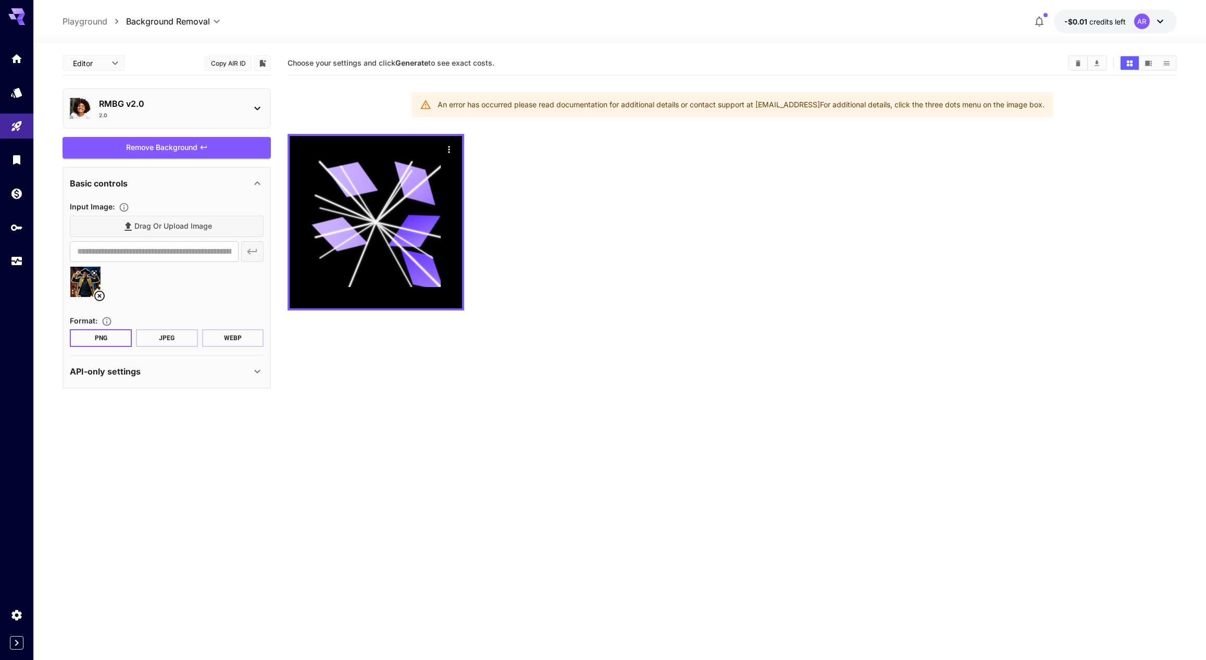
click at [175, 107] on p "RMBG v2.0" at bounding box center [171, 103] width 144 height 13
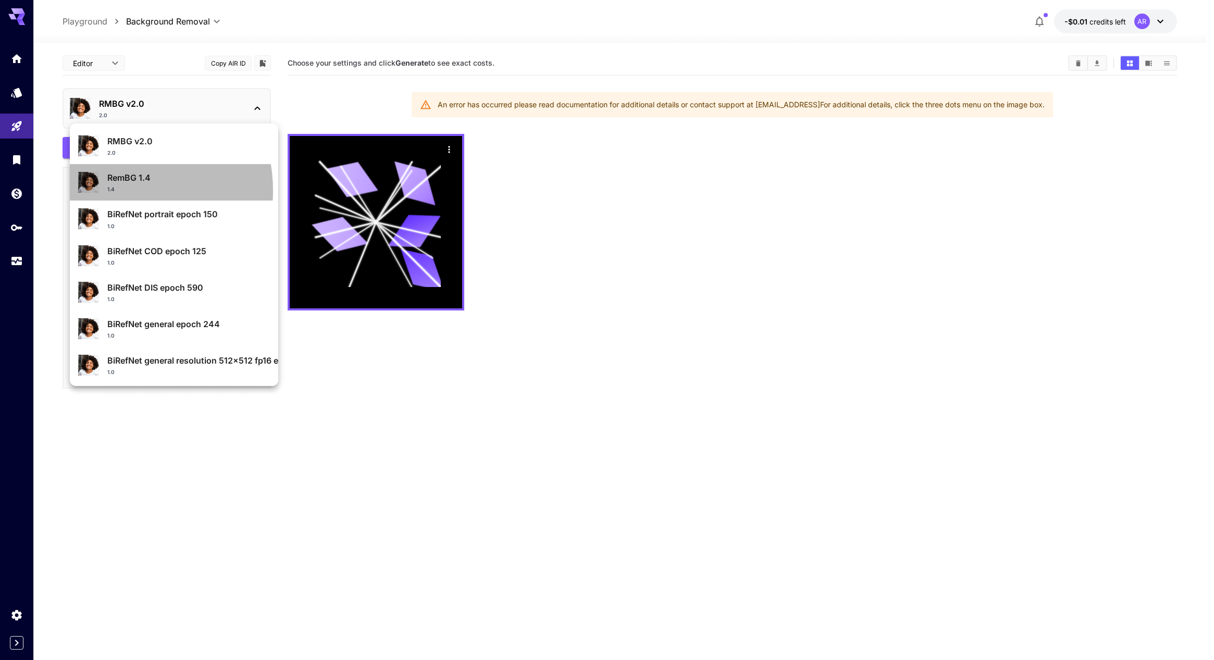
click at [111, 191] on p "1.4" at bounding box center [110, 189] width 7 height 8
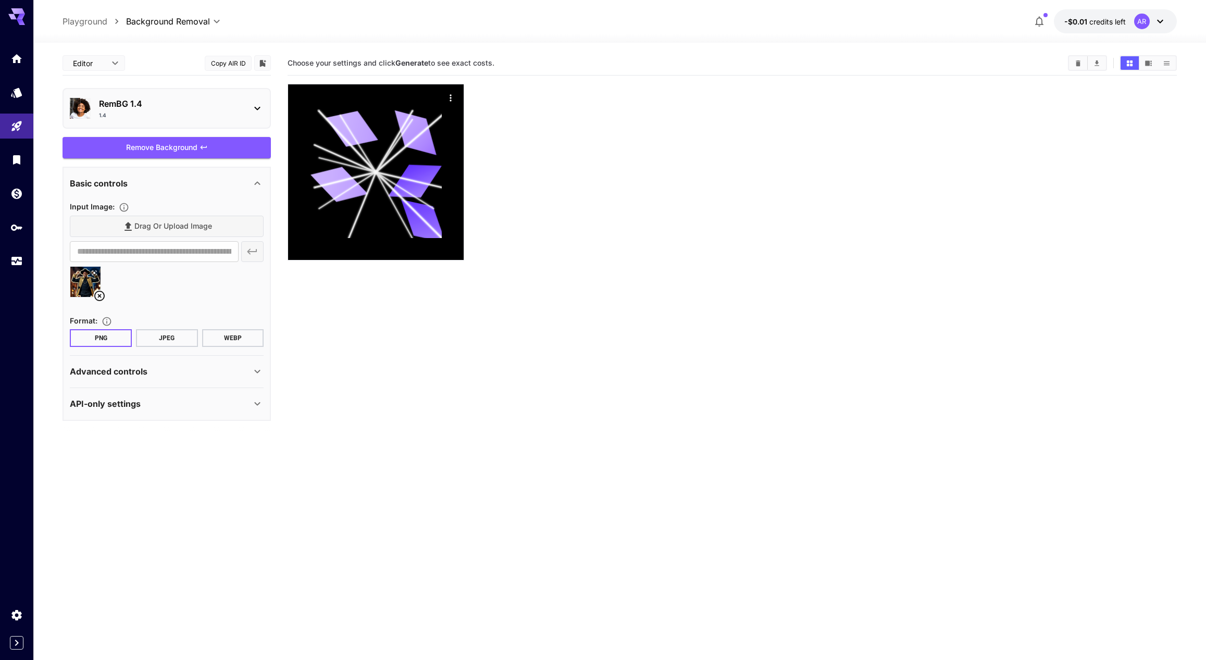
click at [90, 269] on button at bounding box center [94, 273] width 10 height 10
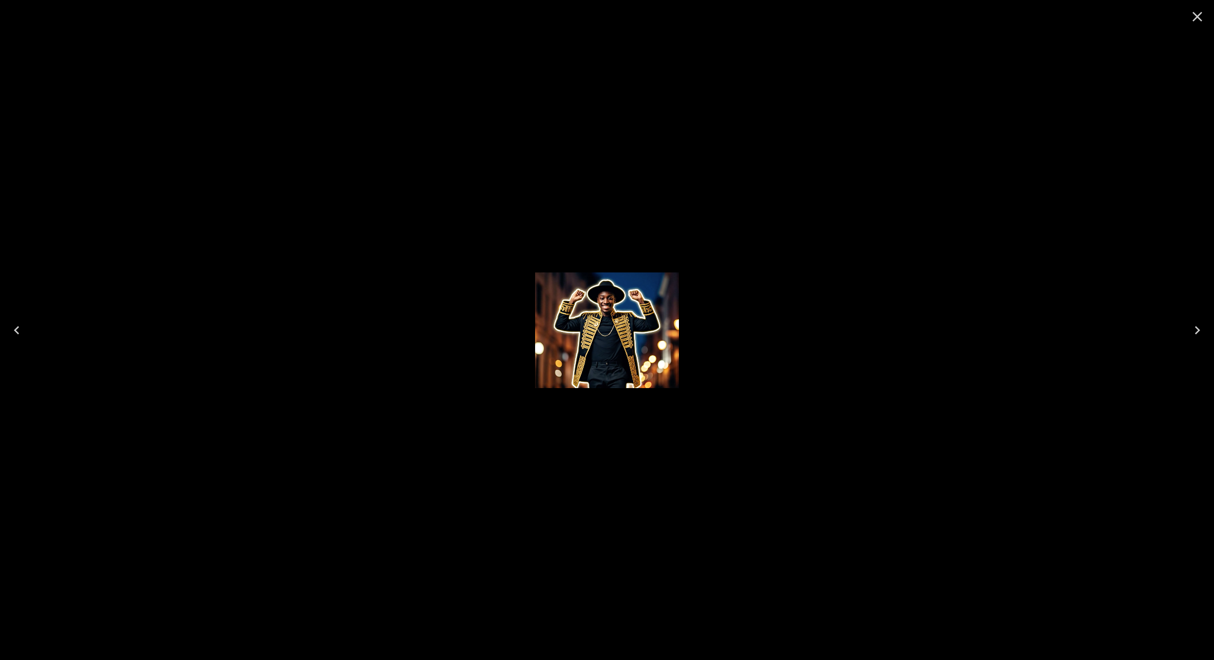
click at [1197, 330] on icon "Next" at bounding box center [1197, 330] width 17 height 17
click at [1195, 328] on icon "Next" at bounding box center [1197, 330] width 17 height 17
click at [1196, 329] on icon "Next" at bounding box center [1197, 330] width 17 height 17
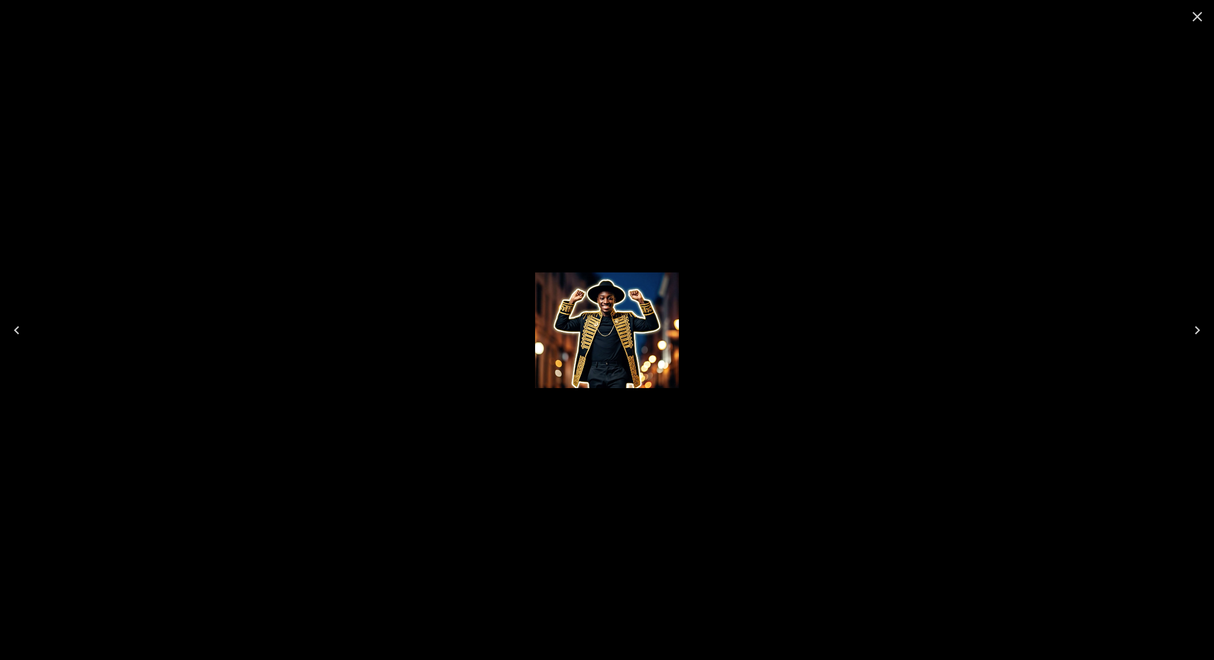
click at [1197, 15] on icon "Close" at bounding box center [1197, 16] width 17 height 17
